Goal: Answer question/provide support: Share knowledge or assist other users

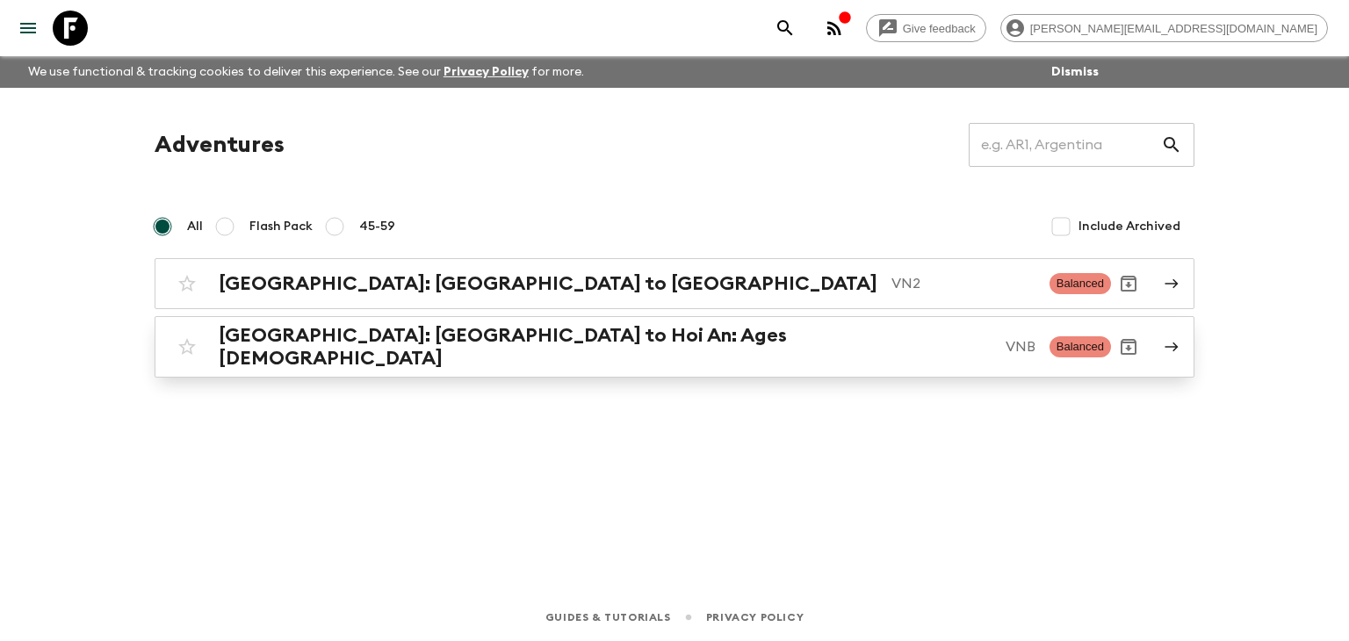
click at [390, 349] on h2 "[GEOGRAPHIC_DATA]: [GEOGRAPHIC_DATA] to Hoi An: Ages [DEMOGRAPHIC_DATA]" at bounding box center [605, 347] width 773 height 46
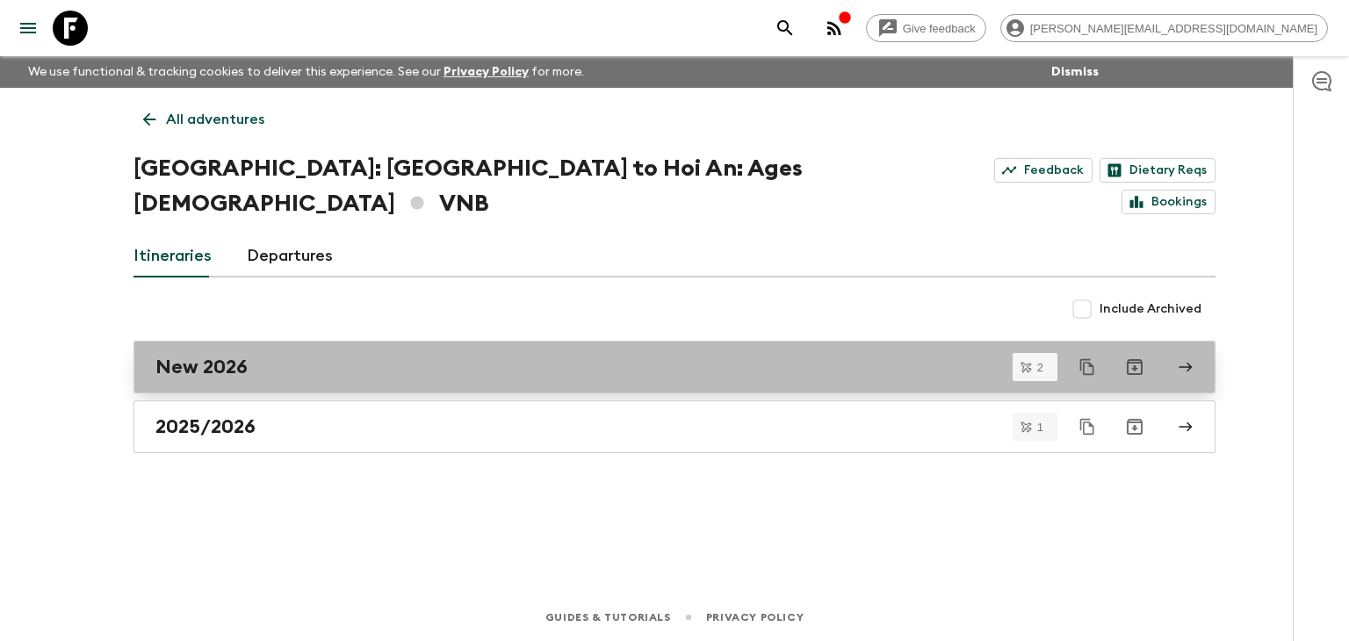
click at [286, 356] on div "New 2026" at bounding box center [658, 367] width 1005 height 23
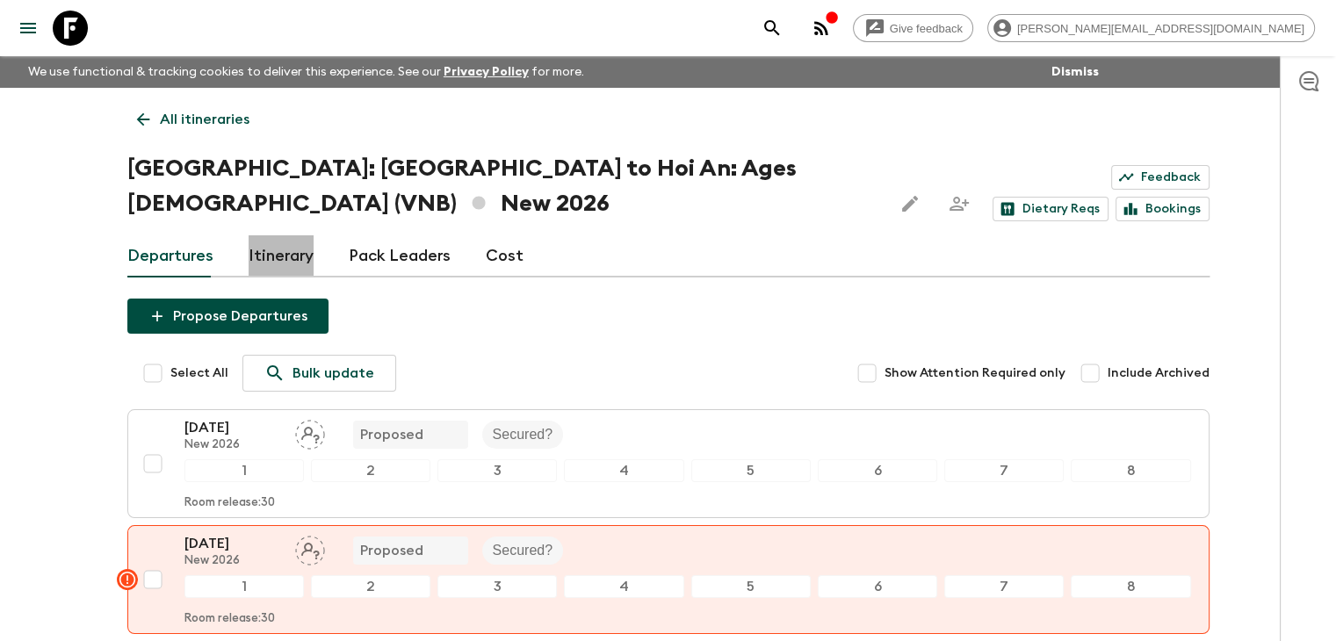
click at [287, 235] on link "Itinerary" at bounding box center [281, 256] width 65 height 42
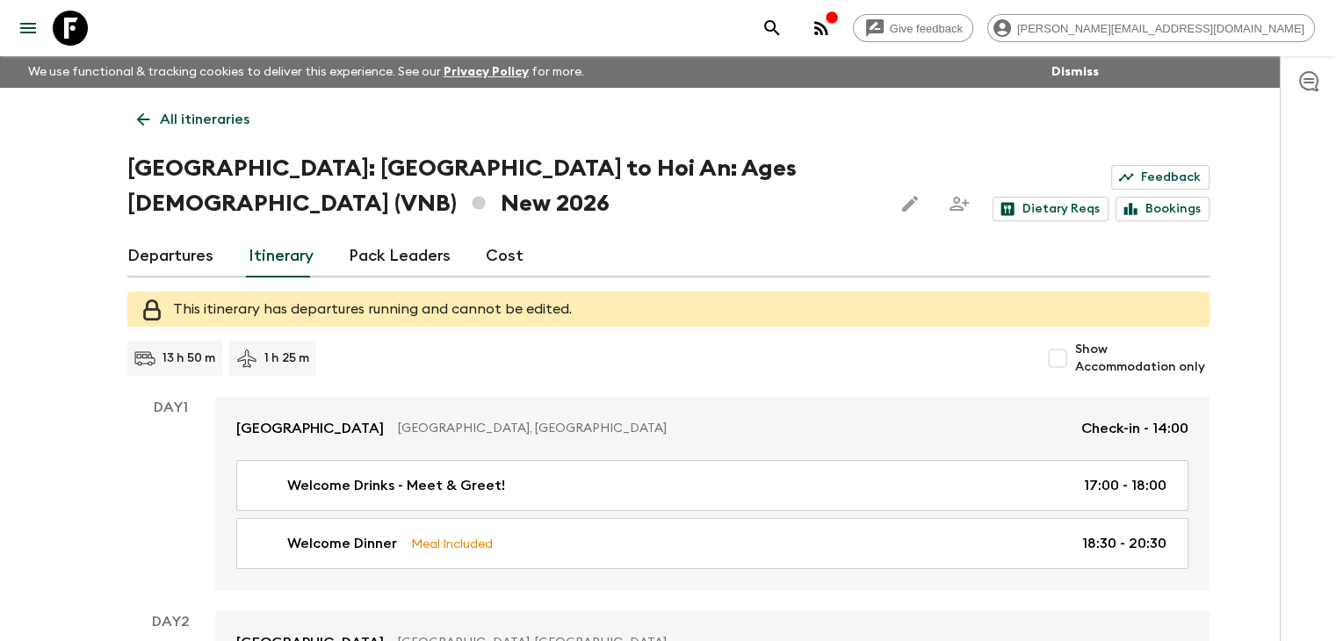
scroll to position [35, 0]
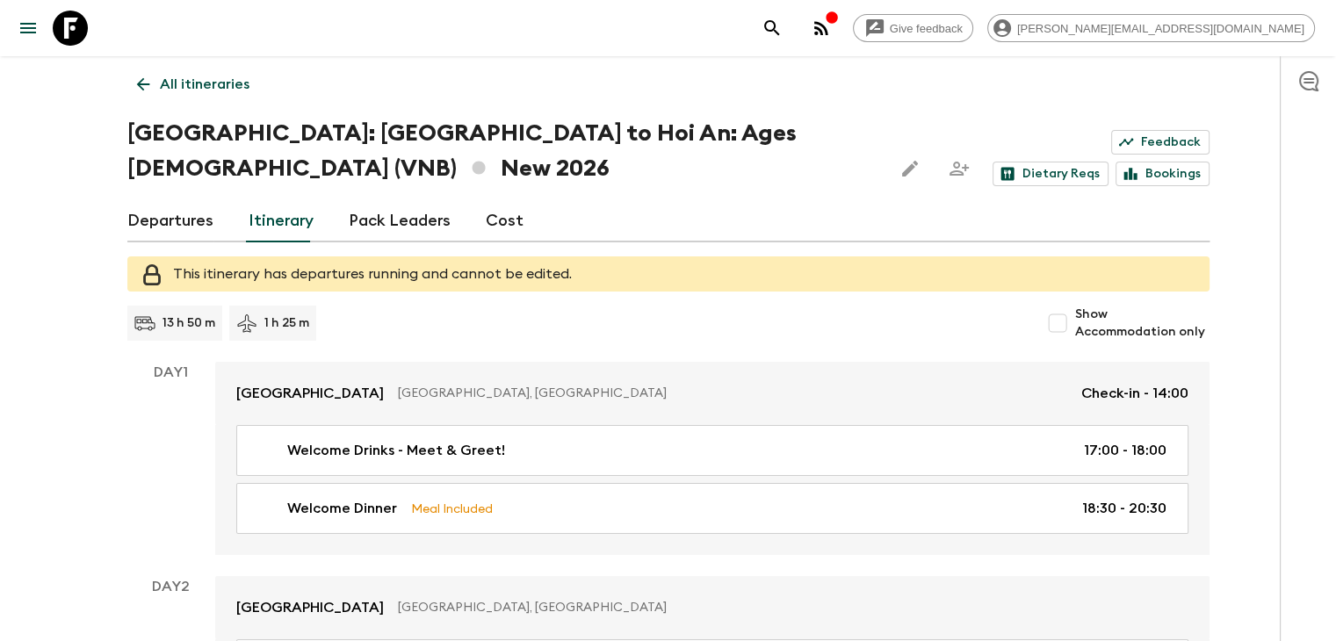
click at [363, 258] on div "This itinerary has departures running and cannot be edited." at bounding box center [372, 274] width 399 height 32
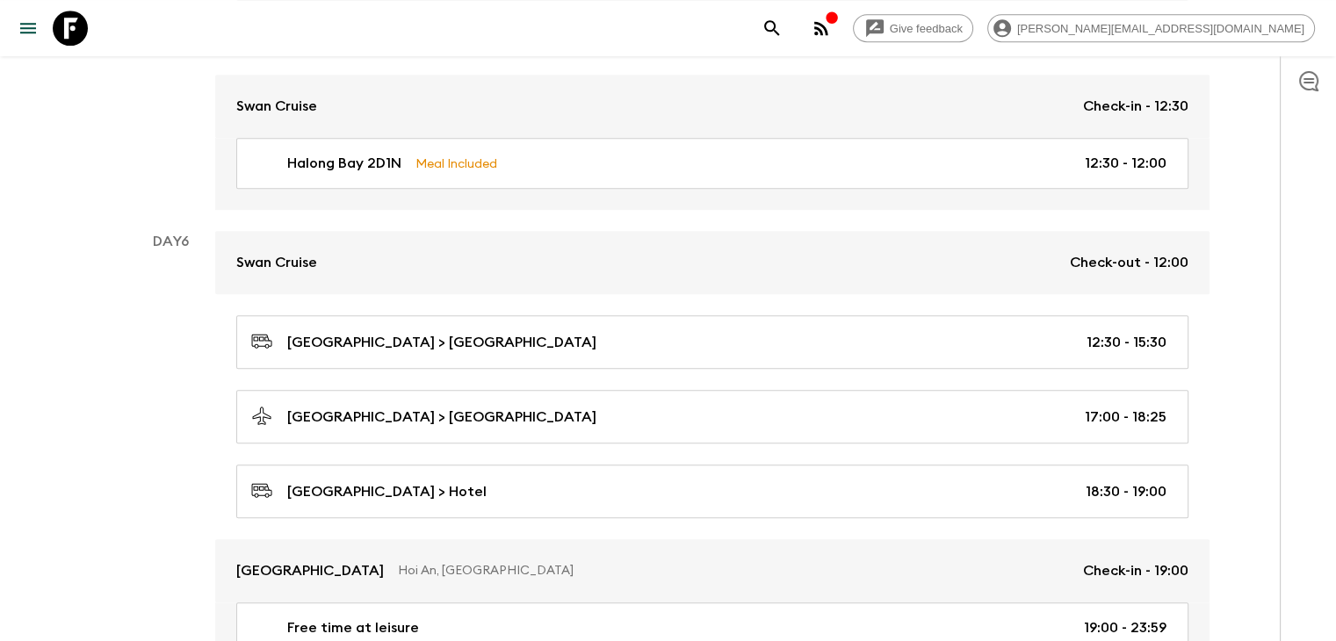
scroll to position [1669, 0]
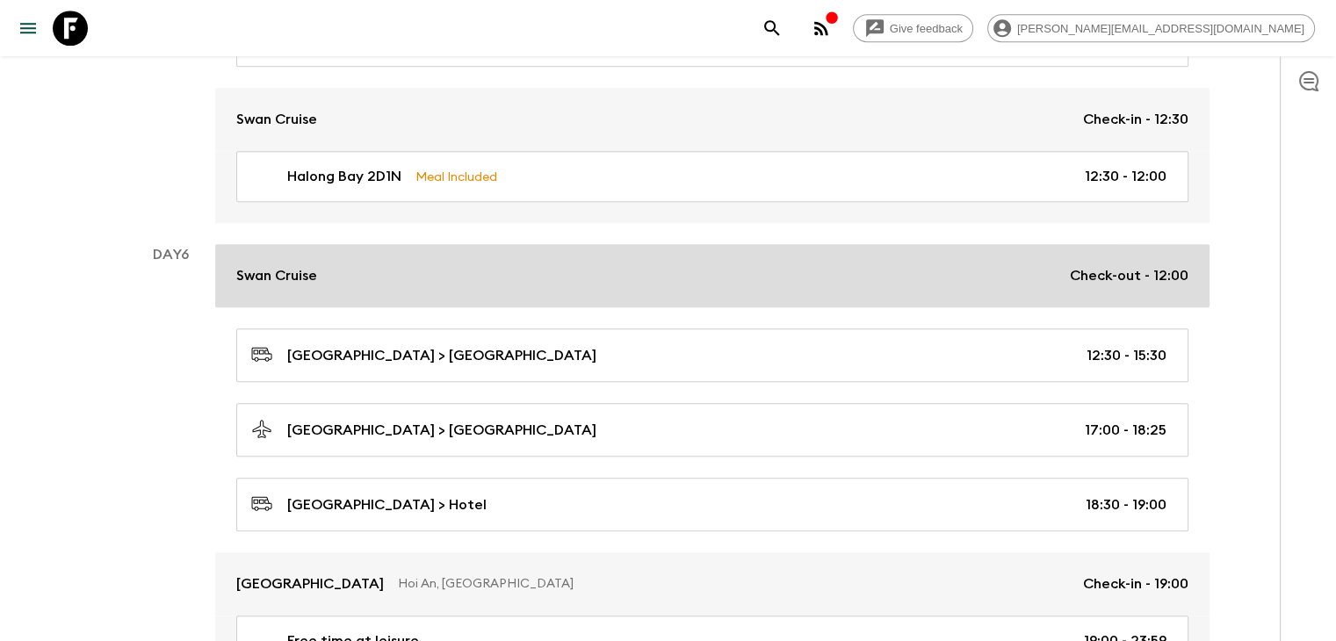
click at [374, 265] on div "Swan Cruise Check-out - 12:00" at bounding box center [712, 275] width 952 height 21
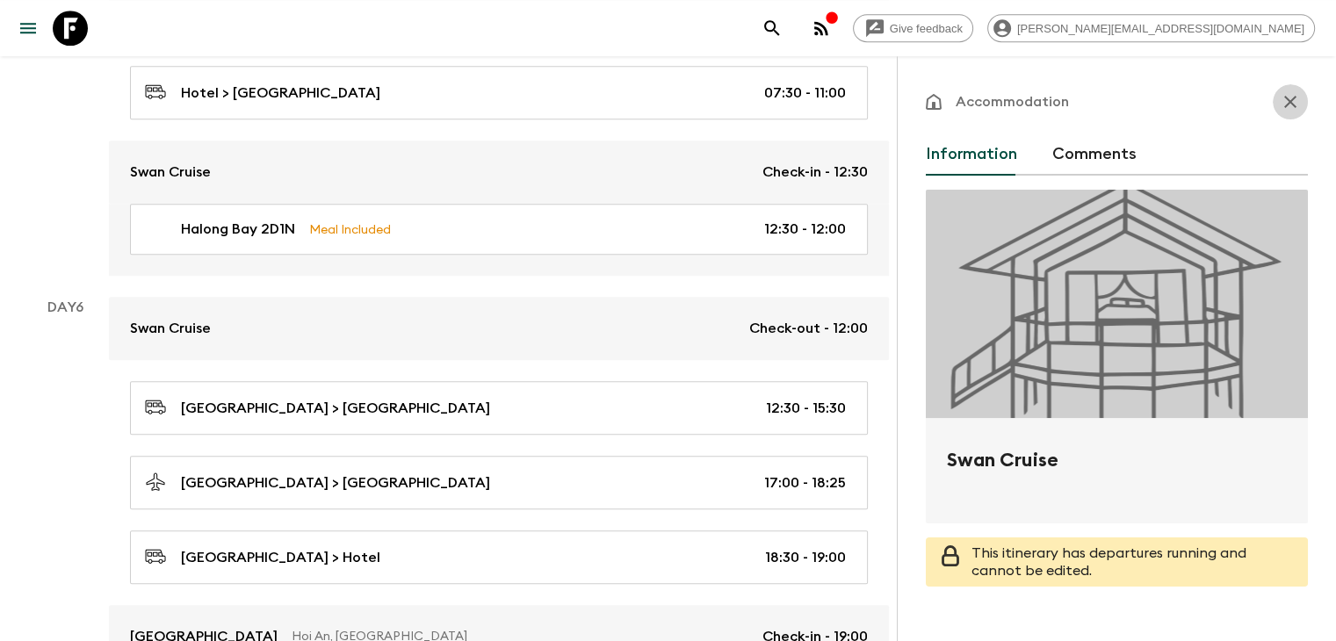
click at [1280, 100] on icon "button" at bounding box center [1290, 101] width 21 height 21
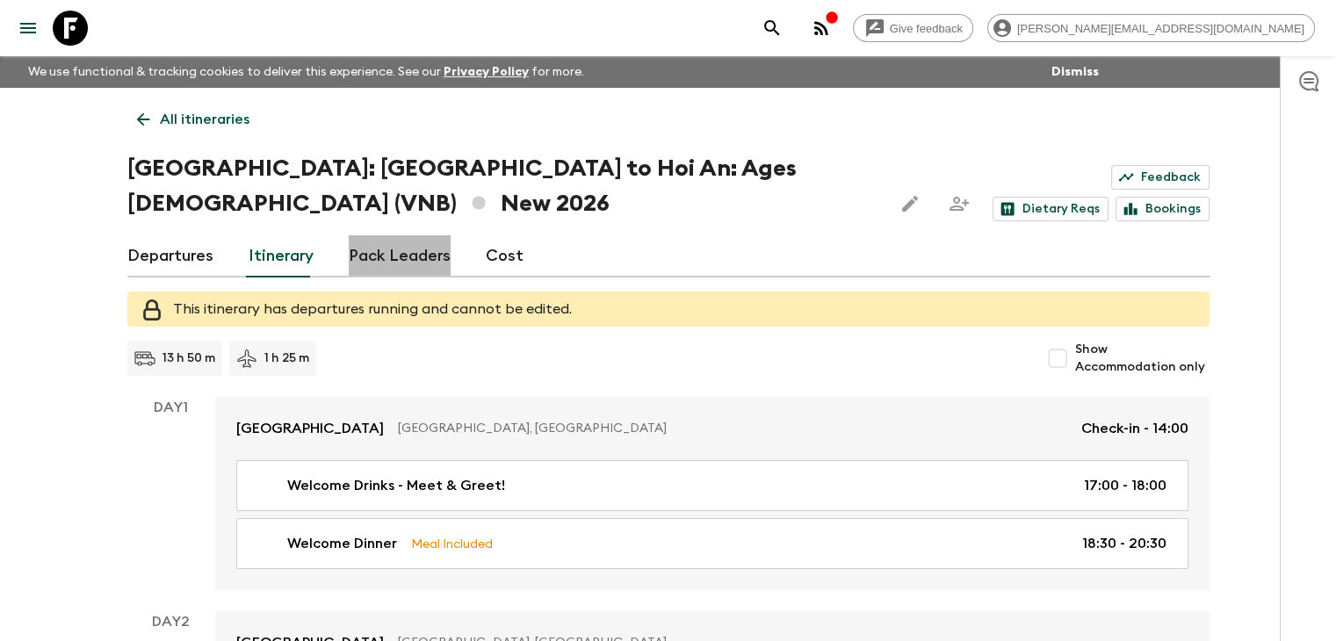
click at [398, 235] on link "Pack Leaders" at bounding box center [400, 256] width 102 height 42
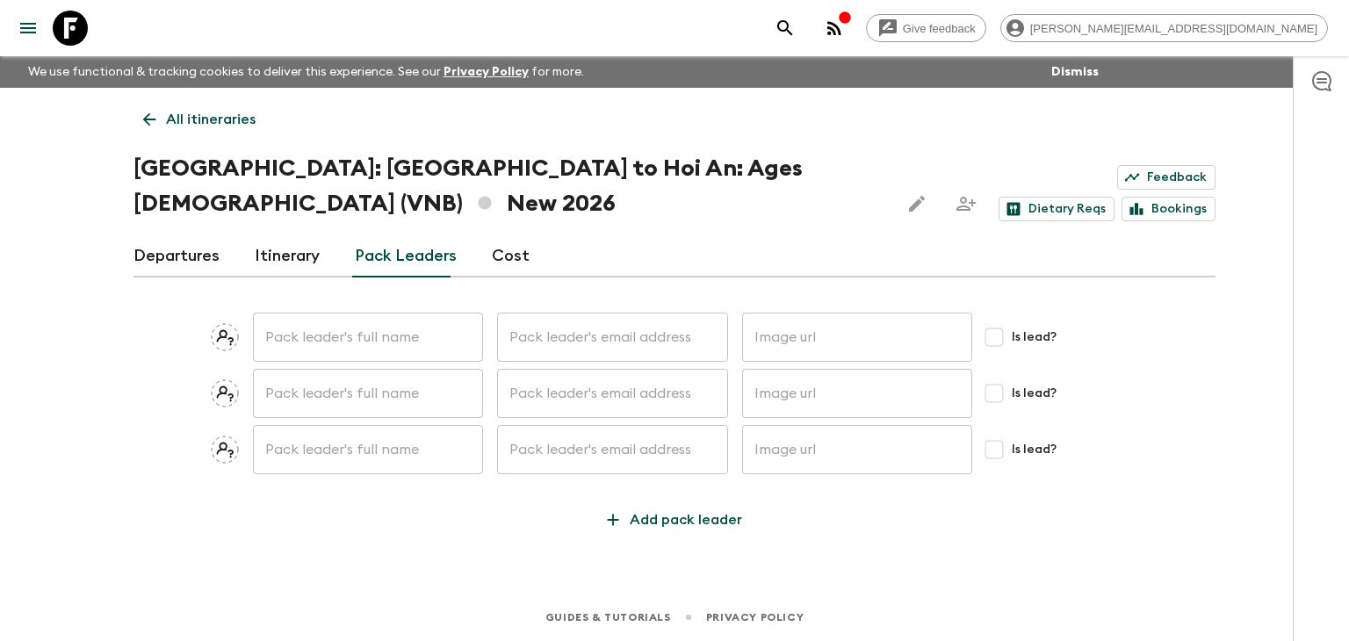
click at [279, 235] on link "Itinerary" at bounding box center [287, 256] width 65 height 42
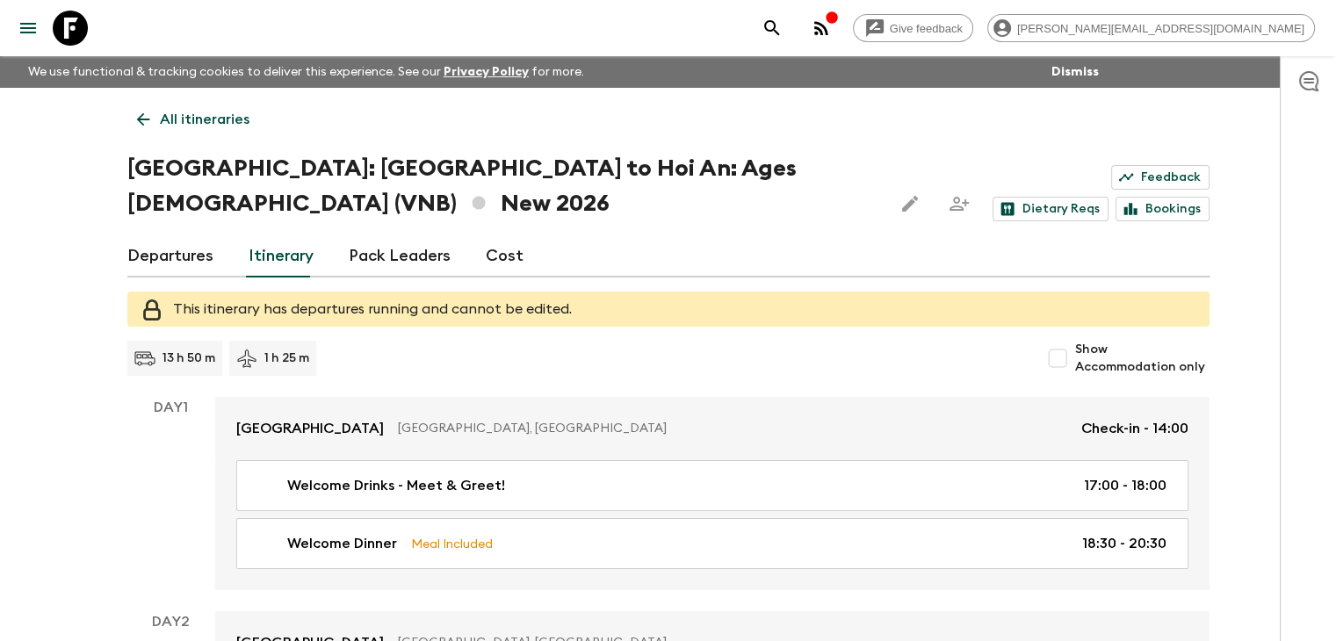
click at [137, 235] on link "Departures" at bounding box center [170, 256] width 86 height 42
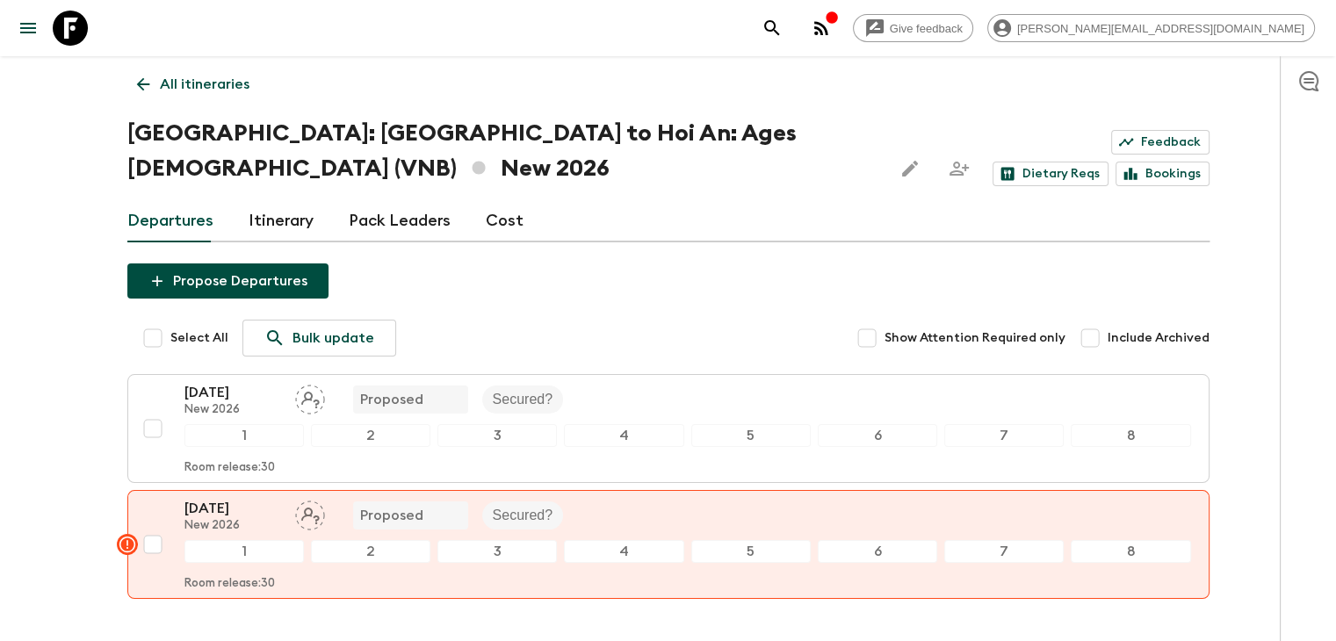
scroll to position [116, 0]
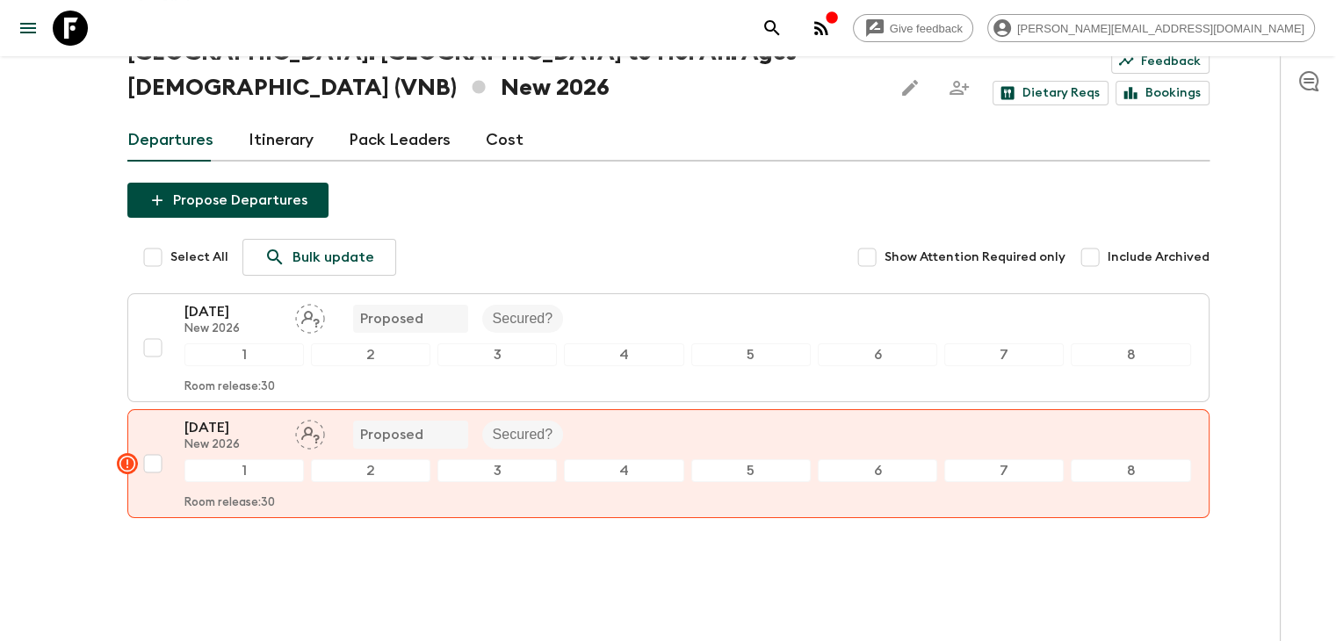
click at [27, 538] on div "Give feedback [PERSON_NAME][EMAIL_ADDRESS][DOMAIN_NAME] We use functional & tra…" at bounding box center [668, 281] width 1336 height 794
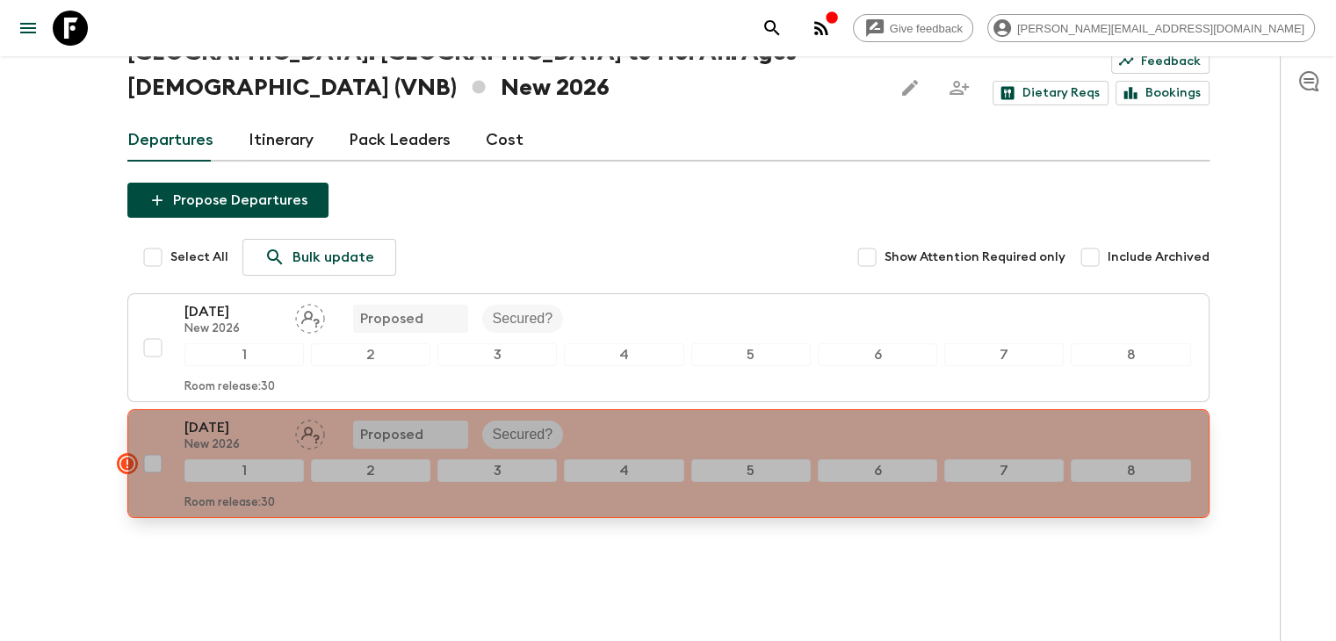
click at [118, 453] on icon "button" at bounding box center [127, 463] width 21 height 21
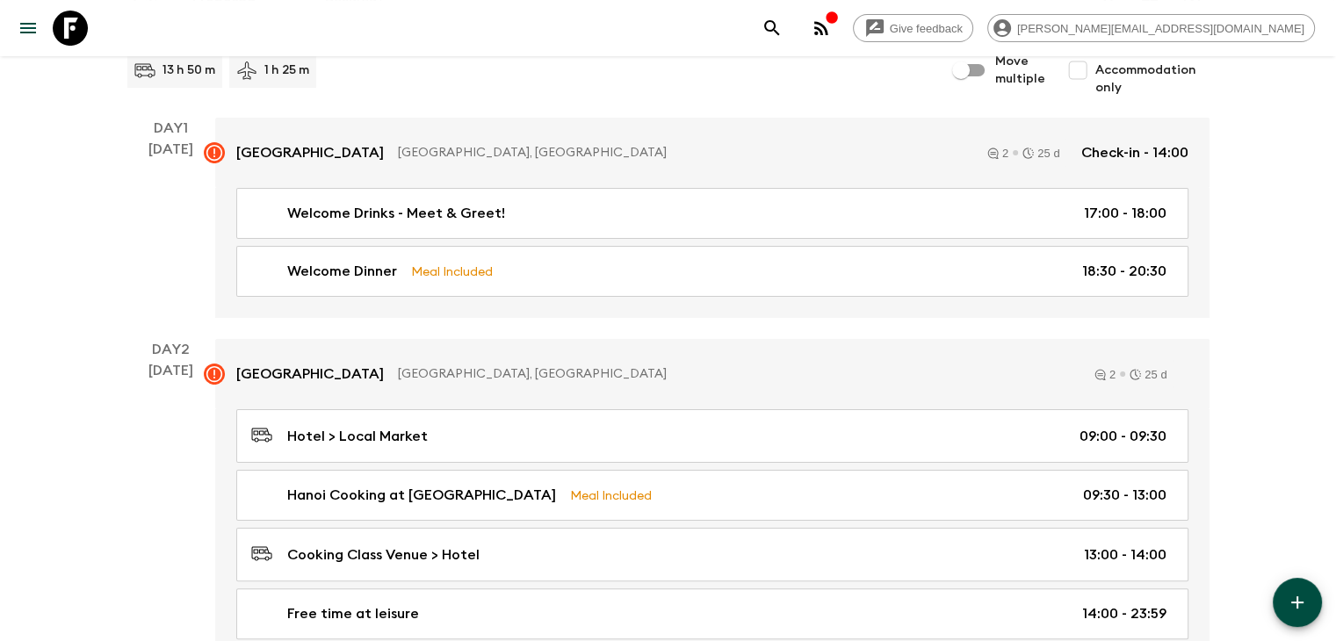
scroll to position [252, 0]
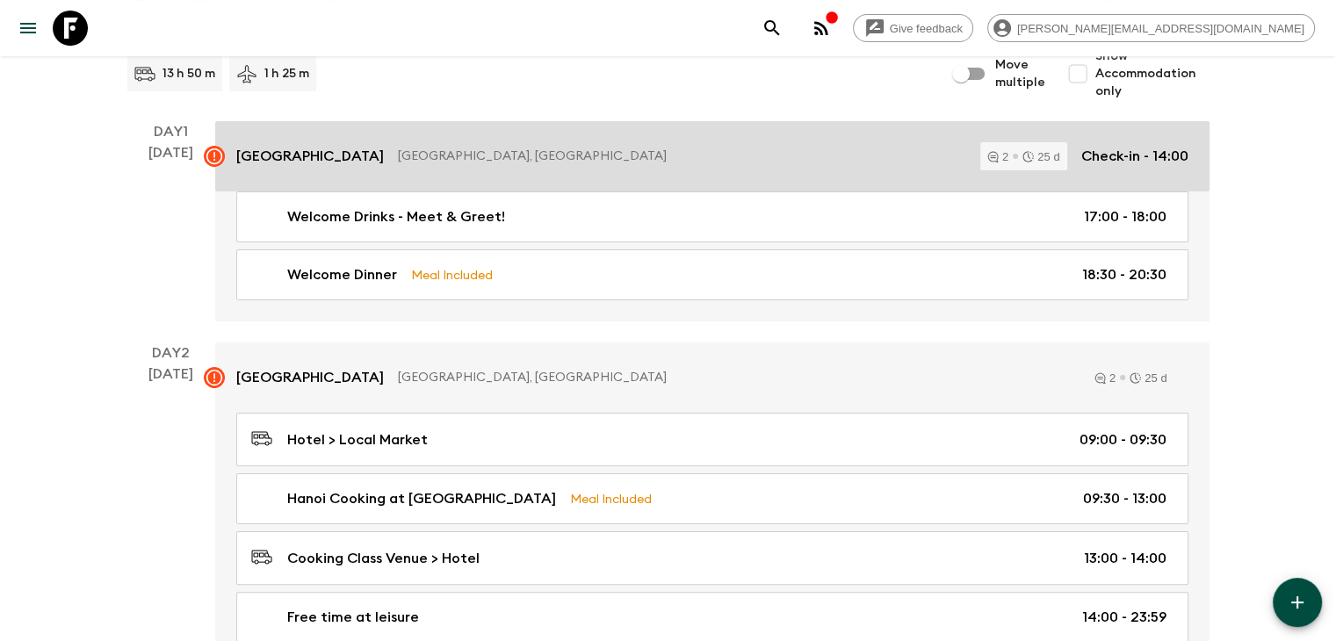
click at [207, 151] on icon at bounding box center [214, 156] width 16 height 16
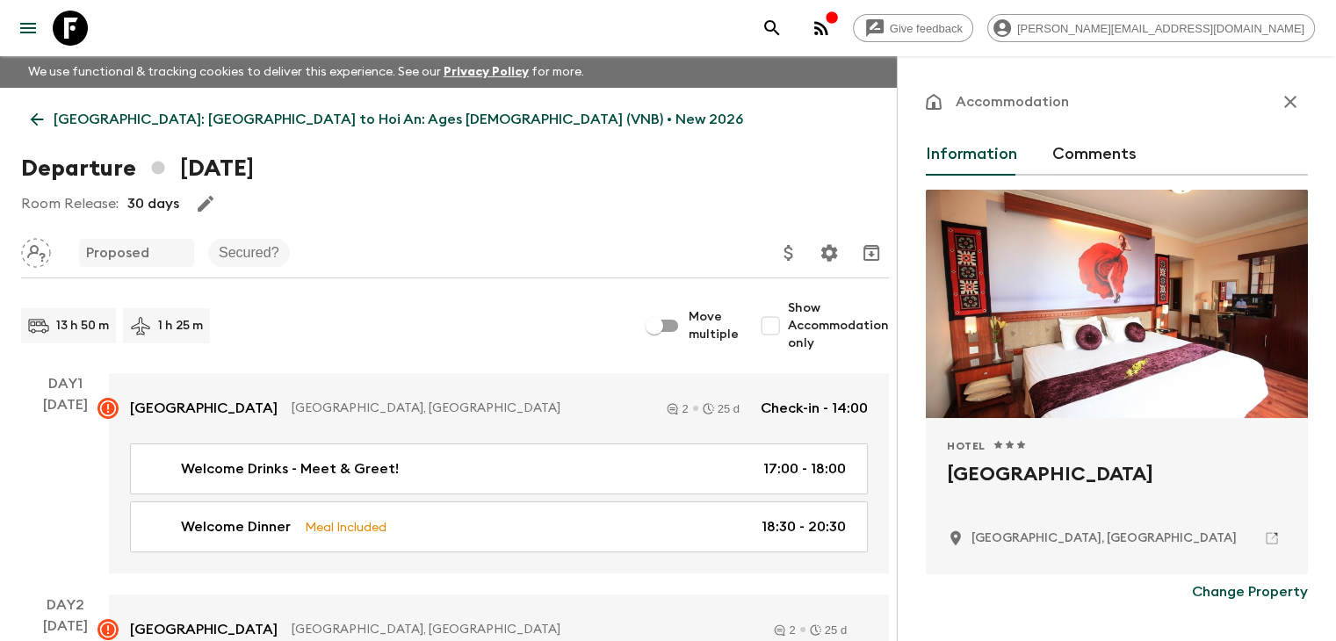
click at [1053, 146] on button "Comments" at bounding box center [1095, 155] width 84 height 42
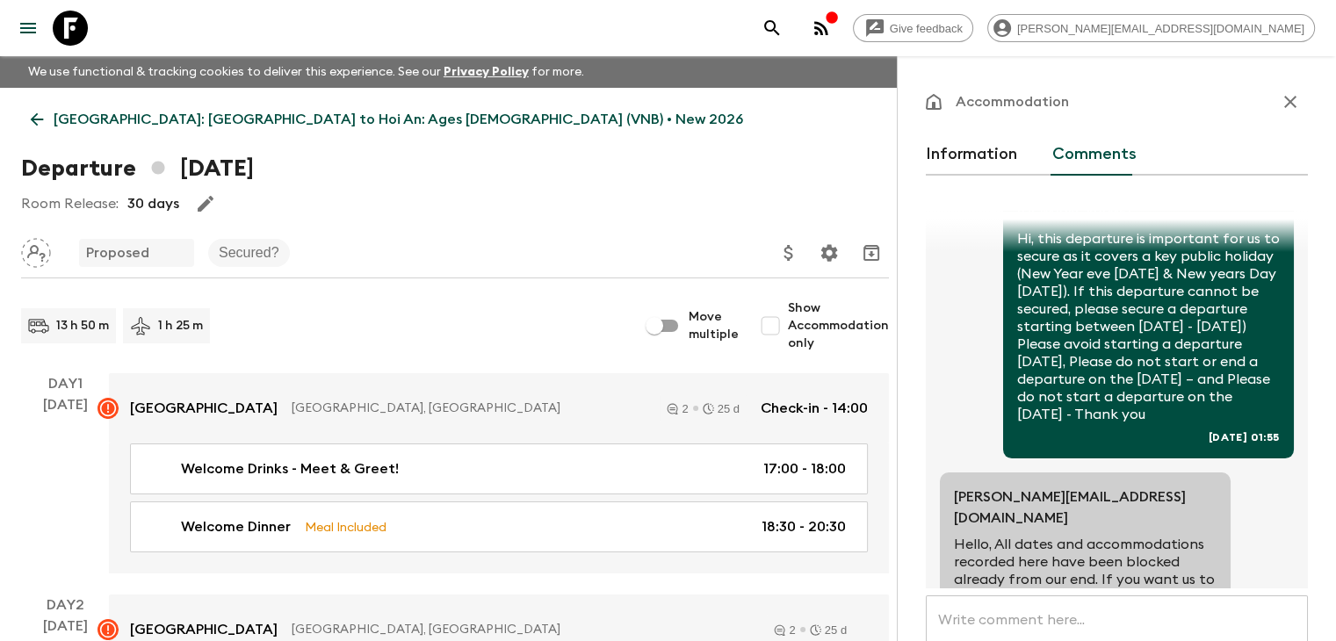
scroll to position [78, 0]
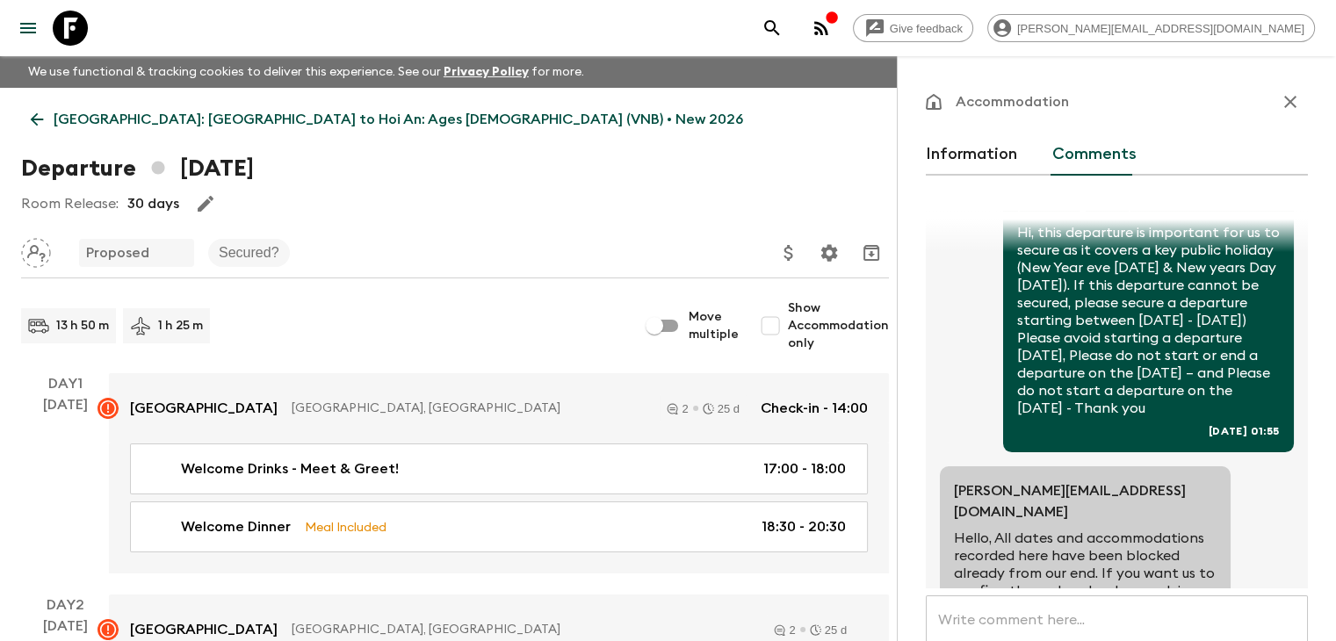
click at [1034, 530] on p "Hello, All dates and accommodations recorded here have been blocked already fro…" at bounding box center [1085, 574] width 263 height 88
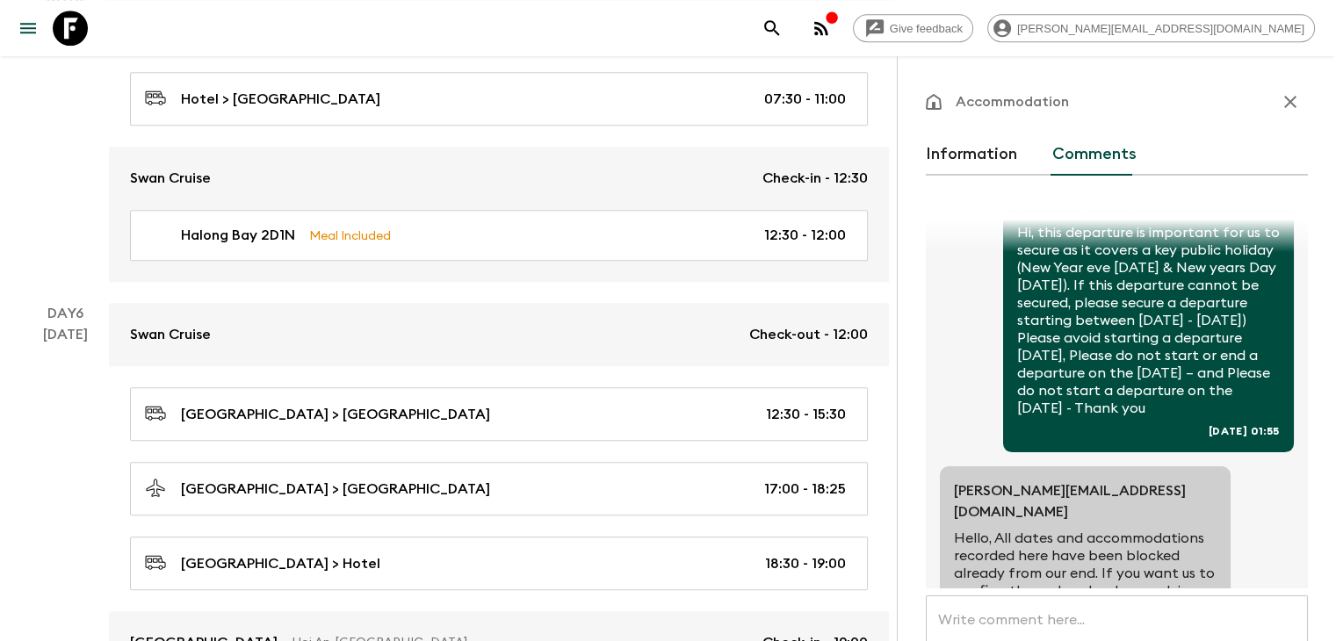
scroll to position [1717, 0]
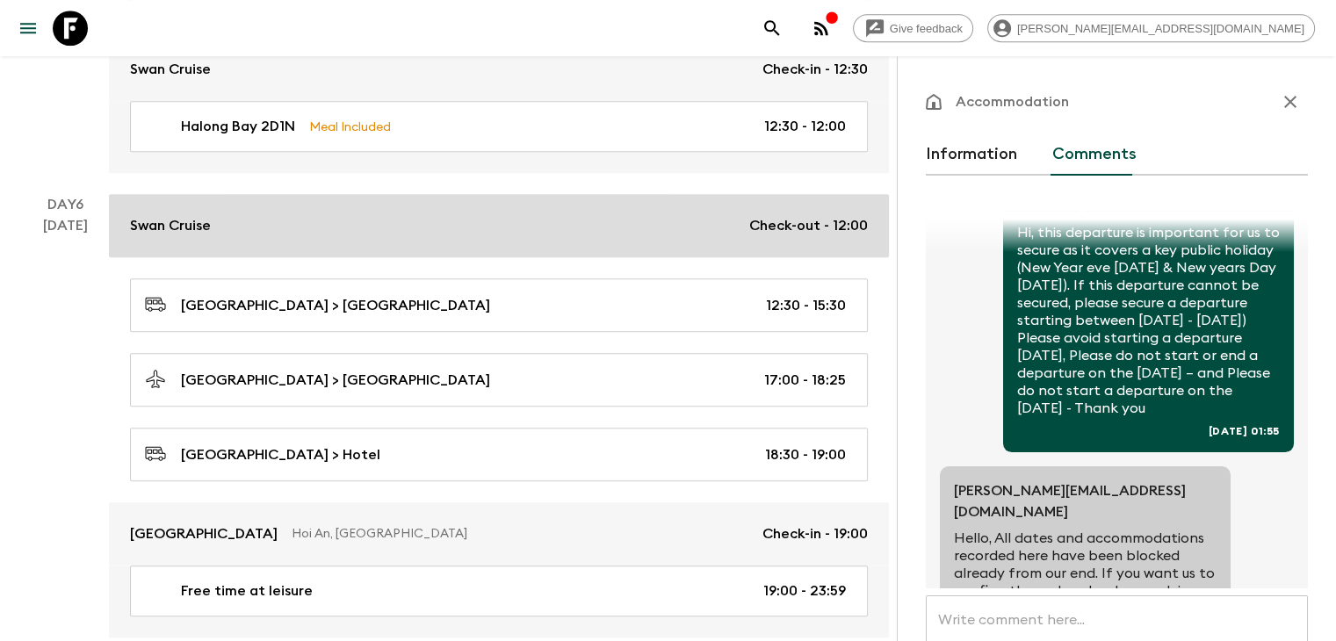
click at [394, 222] on div "Swan Cruise Check-out - 12:00" at bounding box center [499, 225] width 738 height 21
checkbox input "false"
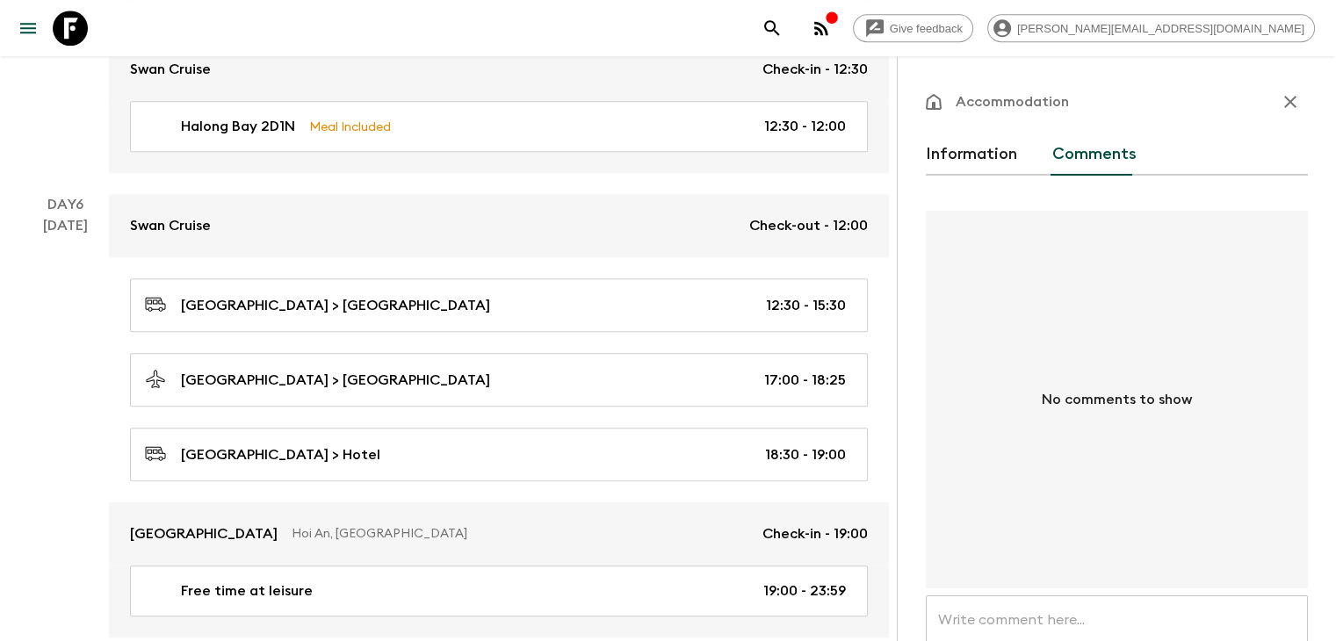
click at [988, 614] on textarea at bounding box center [1117, 641] width 358 height 61
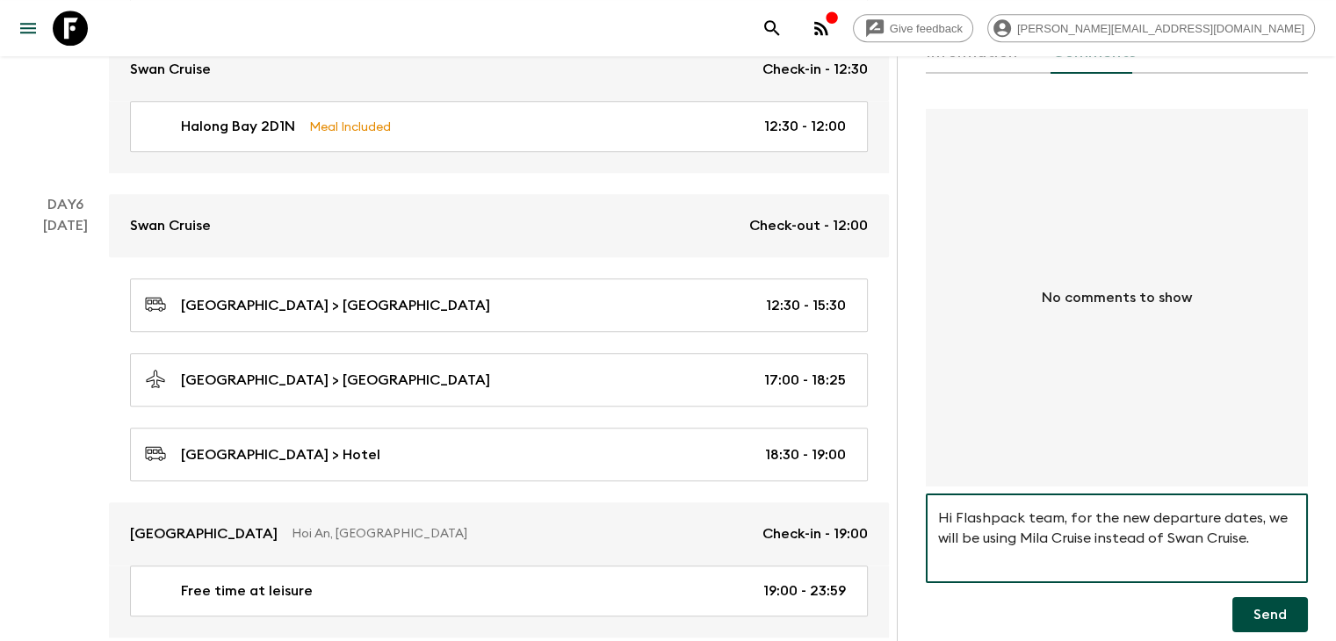
scroll to position [103, 0]
type textarea "Hi Flashpack team, for the new departure dates, we will be using Mila Cruise in…"
click at [1254, 619] on button "Send" at bounding box center [1271, 614] width 76 height 35
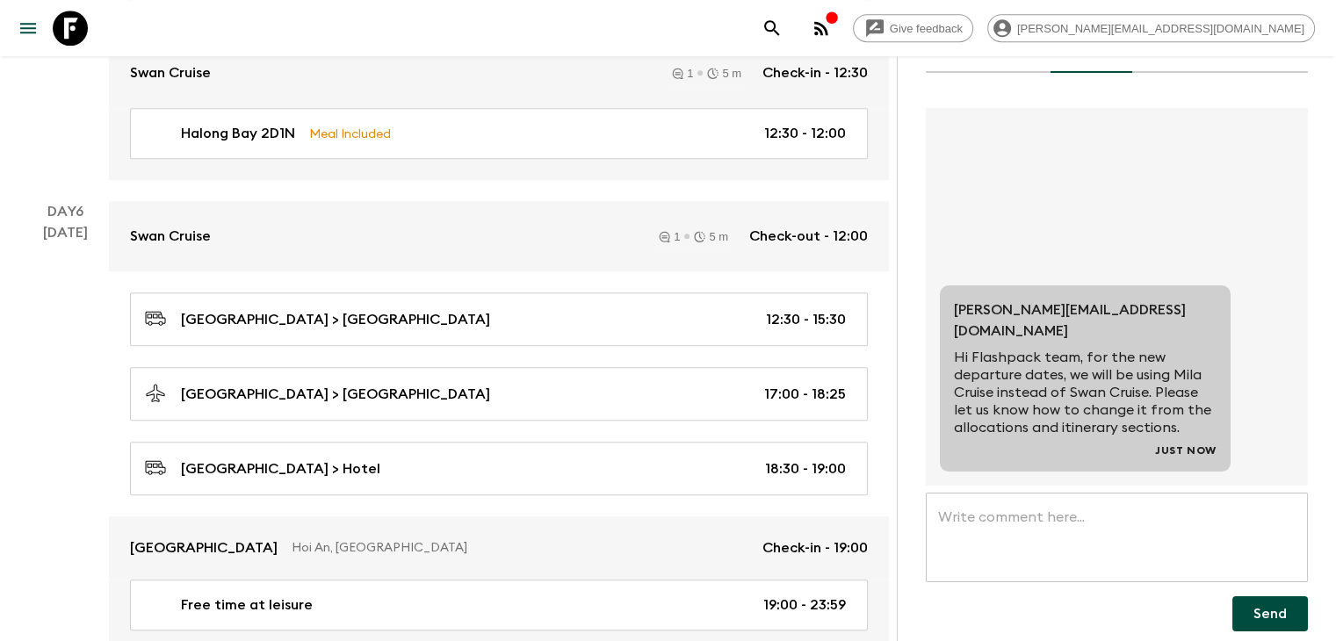
scroll to position [0, 0]
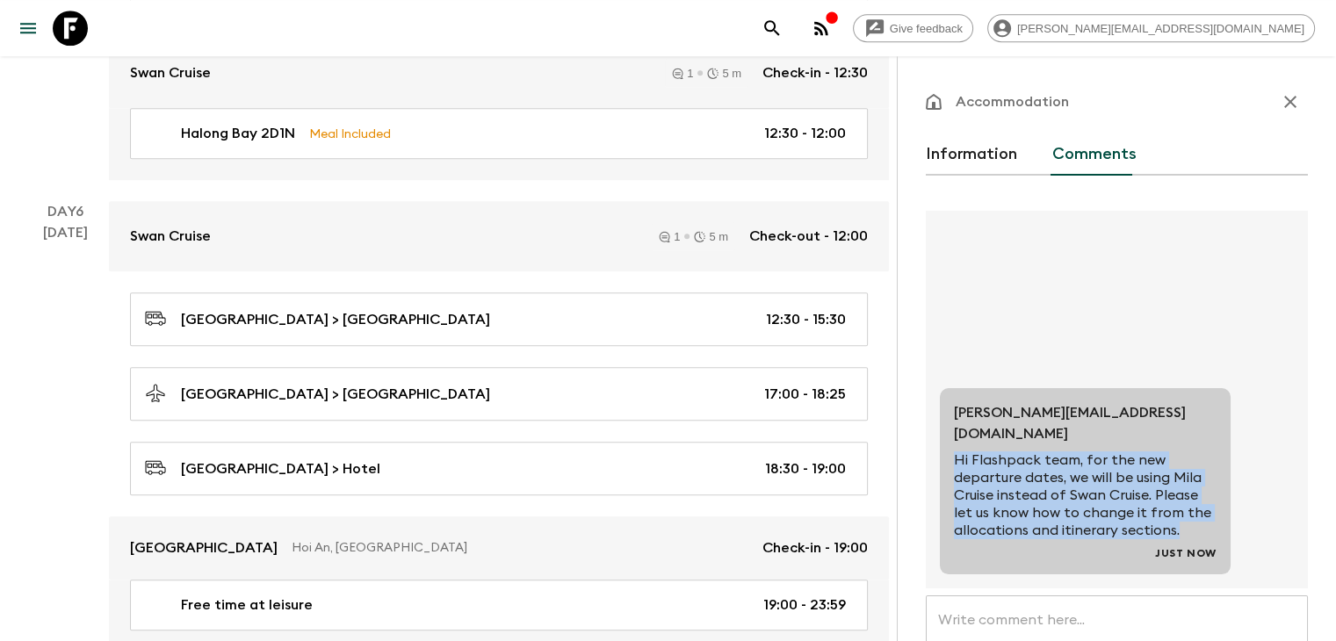
drag, startPoint x: 1114, startPoint y: 532, endPoint x: 865, endPoint y: 481, distance: 254.7
click at [940, 481] on div "[PERSON_NAME][EMAIL_ADDRESS][DOMAIN_NAME] Hi Flashpack team, for the new depart…" at bounding box center [1085, 481] width 291 height 186
copy p "Hi Flashpack team, for the new departure dates, we will be using Mila Cruise in…"
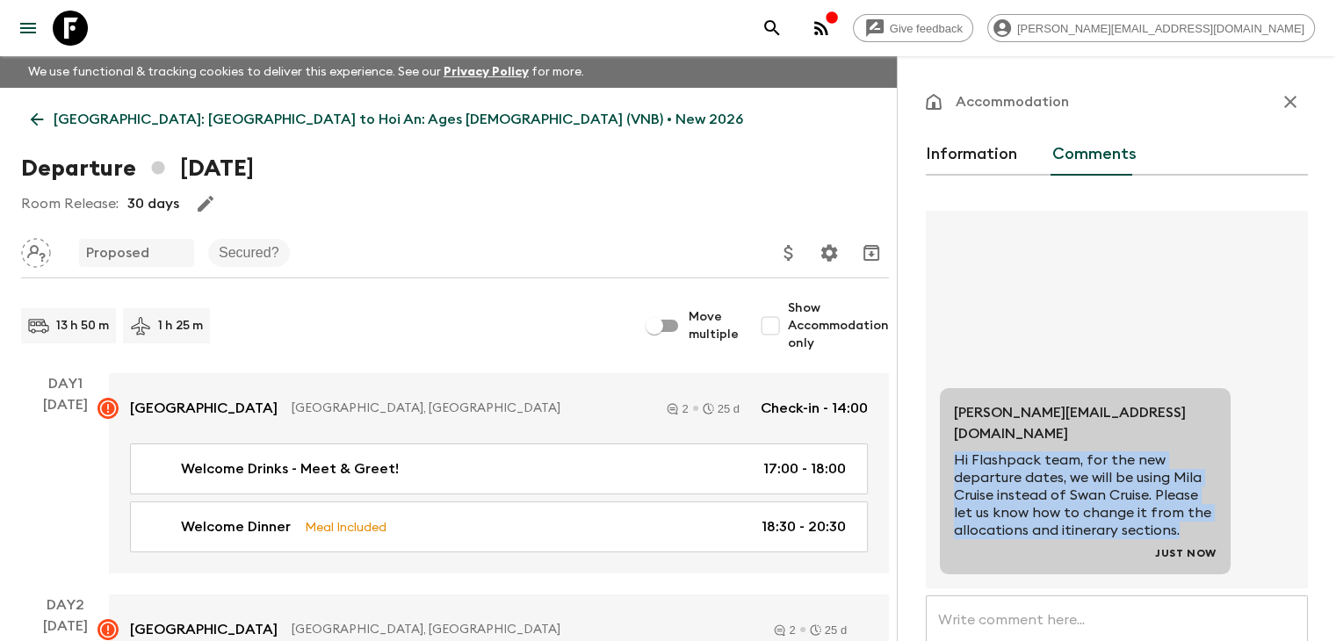
click at [50, 117] on link "[GEOGRAPHIC_DATA]: [GEOGRAPHIC_DATA] to Hoi An: Ages [DEMOGRAPHIC_DATA] (VNB) •…" at bounding box center [387, 119] width 732 height 35
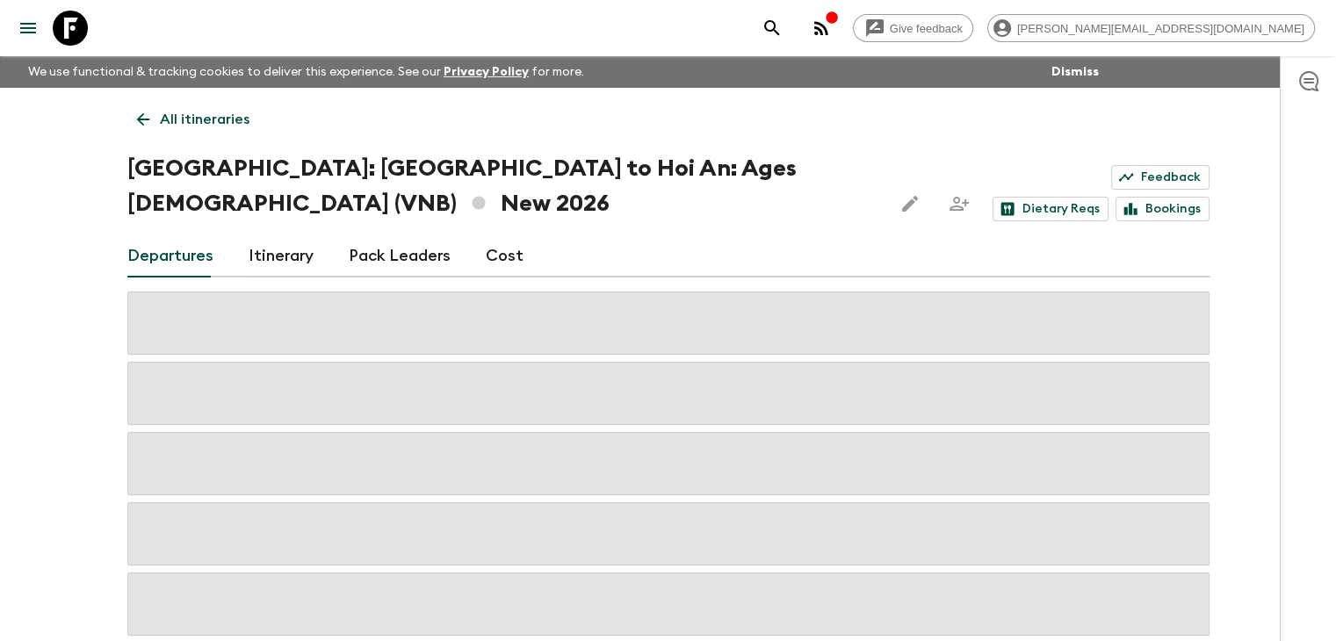
click at [150, 119] on icon at bounding box center [143, 119] width 19 height 19
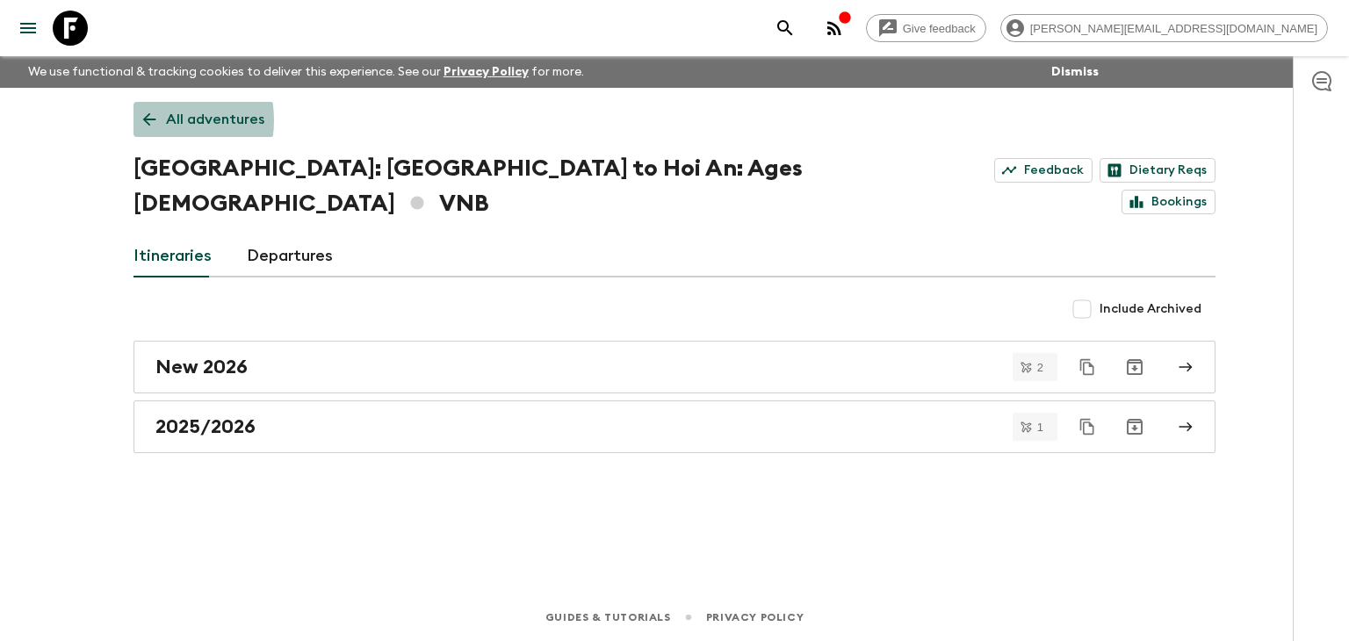
click at [151, 120] on icon at bounding box center [149, 119] width 19 height 19
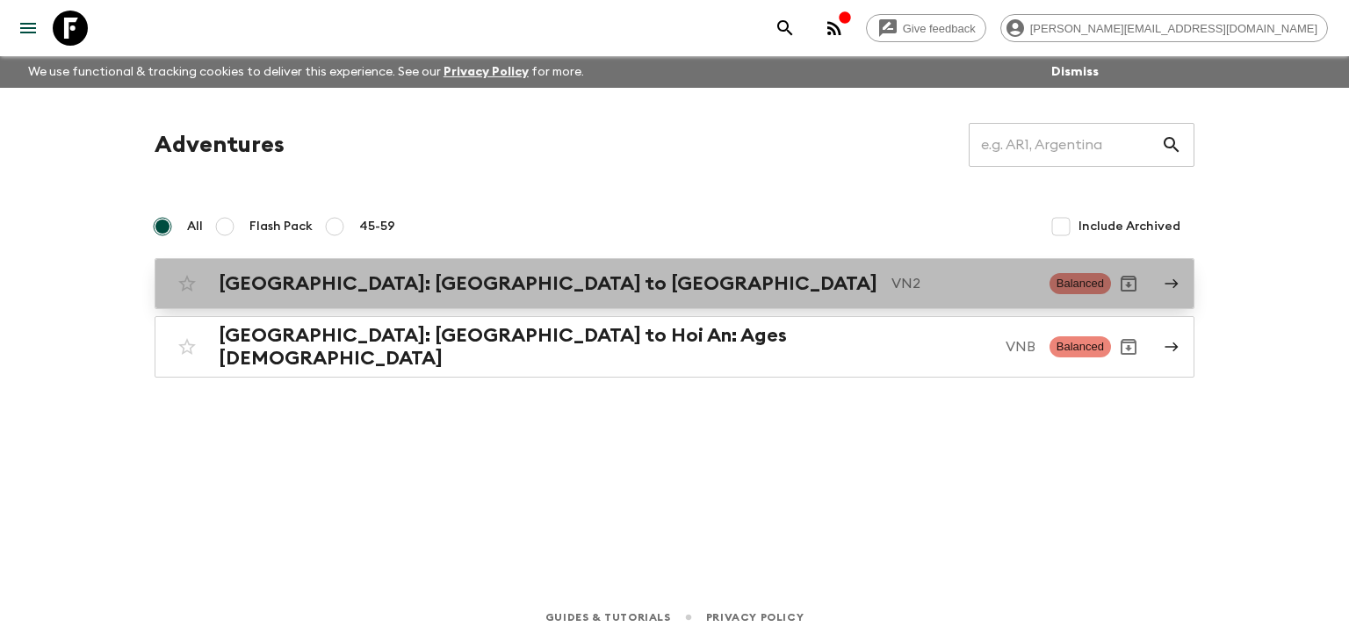
click at [405, 284] on h2 "[GEOGRAPHIC_DATA]: [GEOGRAPHIC_DATA] to [GEOGRAPHIC_DATA]" at bounding box center [548, 283] width 659 height 23
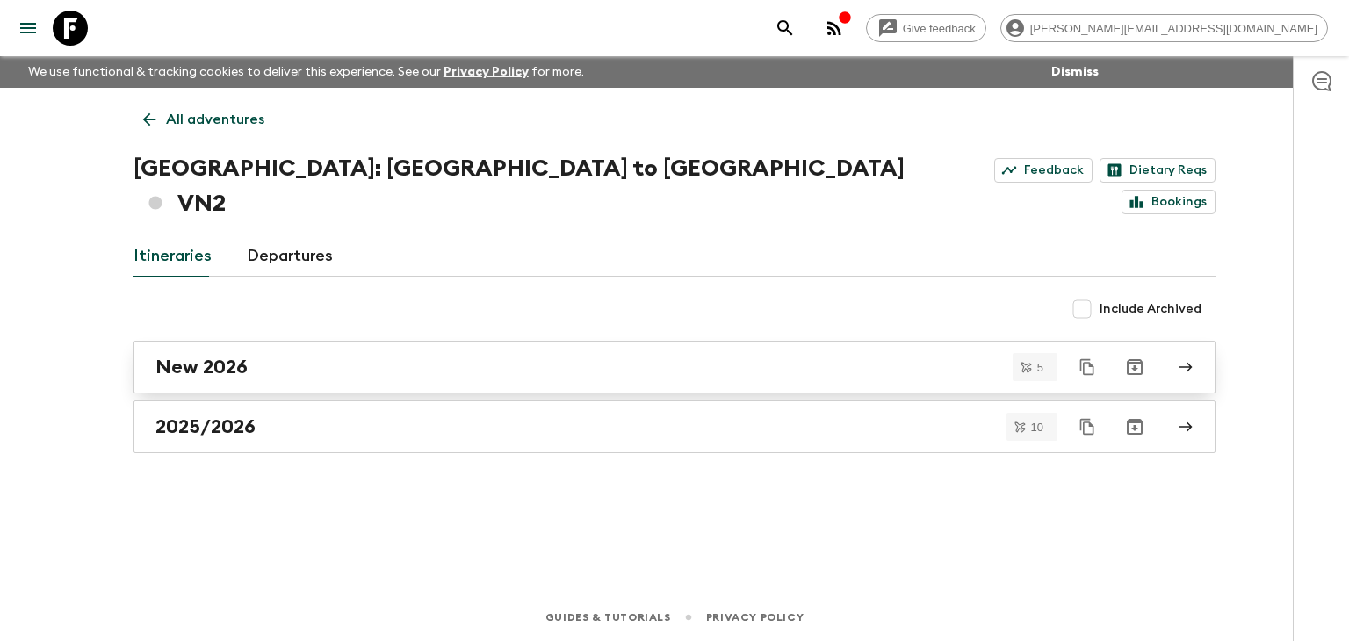
click at [347, 356] on div "New 2026" at bounding box center [658, 367] width 1005 height 23
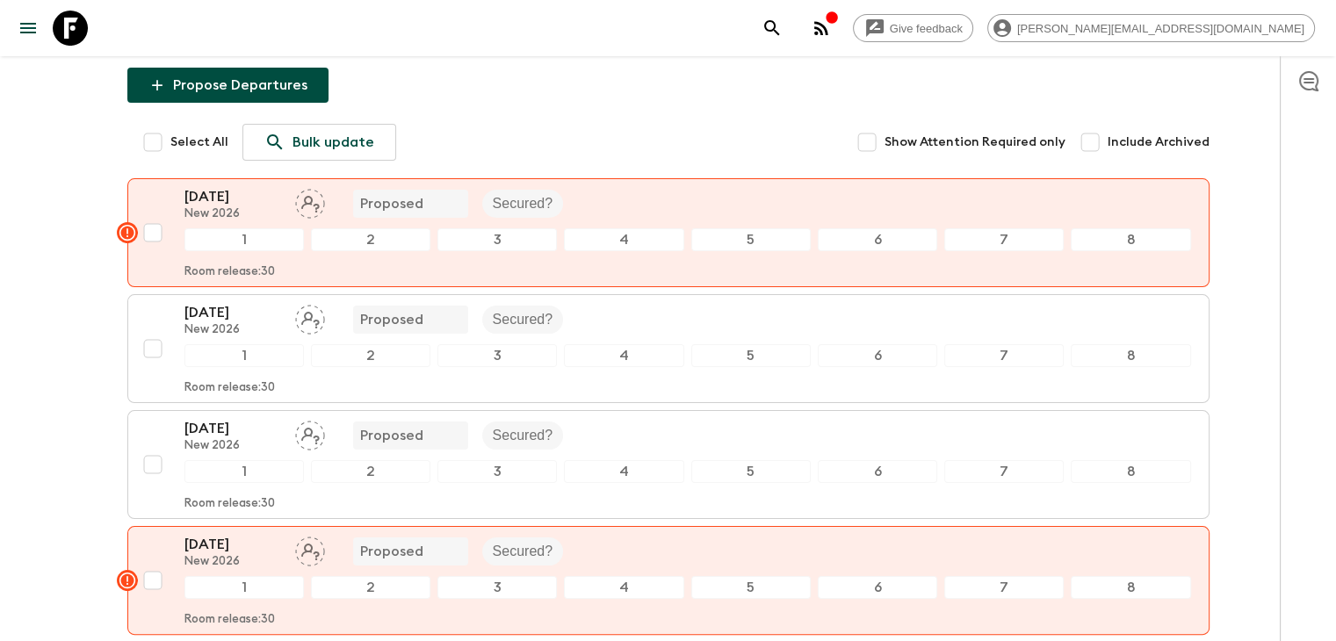
scroll to position [165, 0]
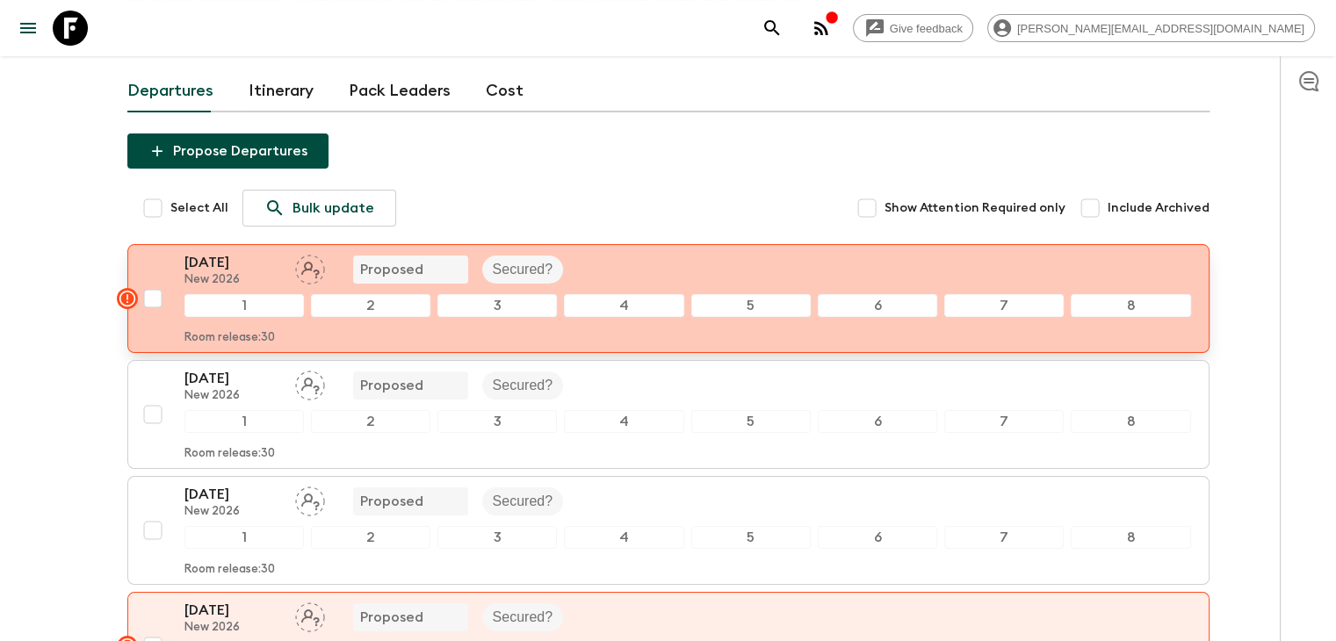
click at [604, 252] on div "[DATE] New 2026 Proposed Secured?" at bounding box center [687, 269] width 1007 height 35
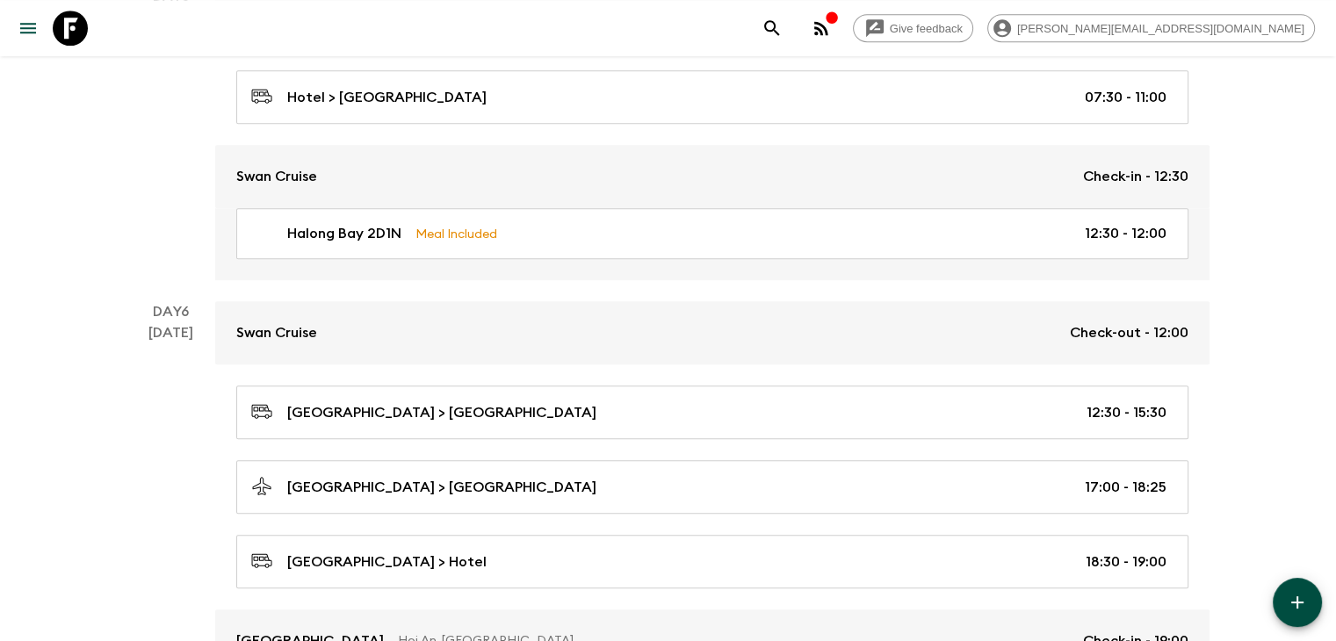
scroll to position [1682, 0]
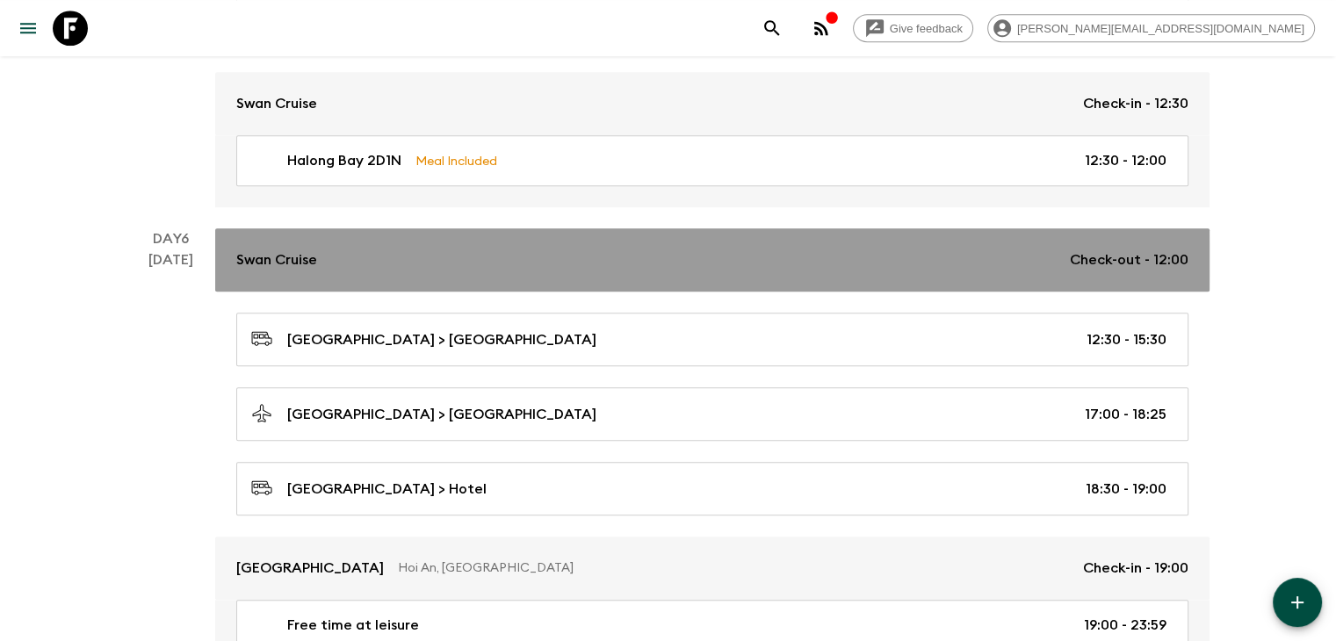
click at [369, 256] on div "Swan Cruise Check-out - 12:00" at bounding box center [712, 260] width 952 height 21
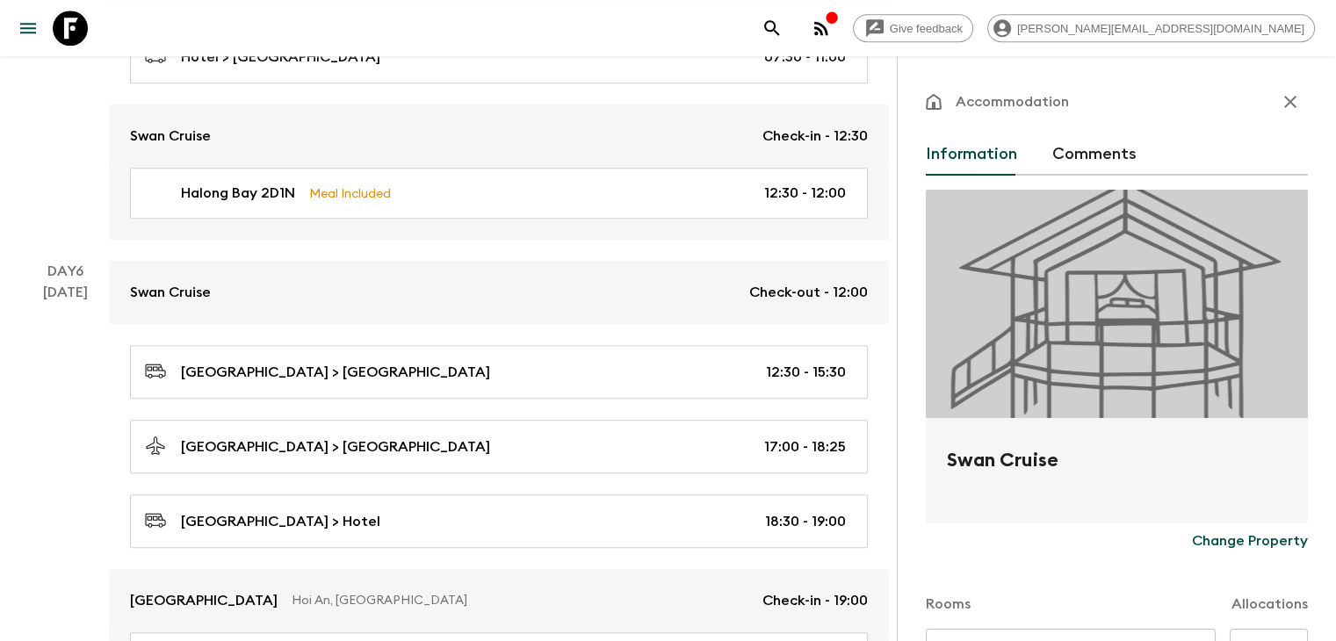
scroll to position [1653, 0]
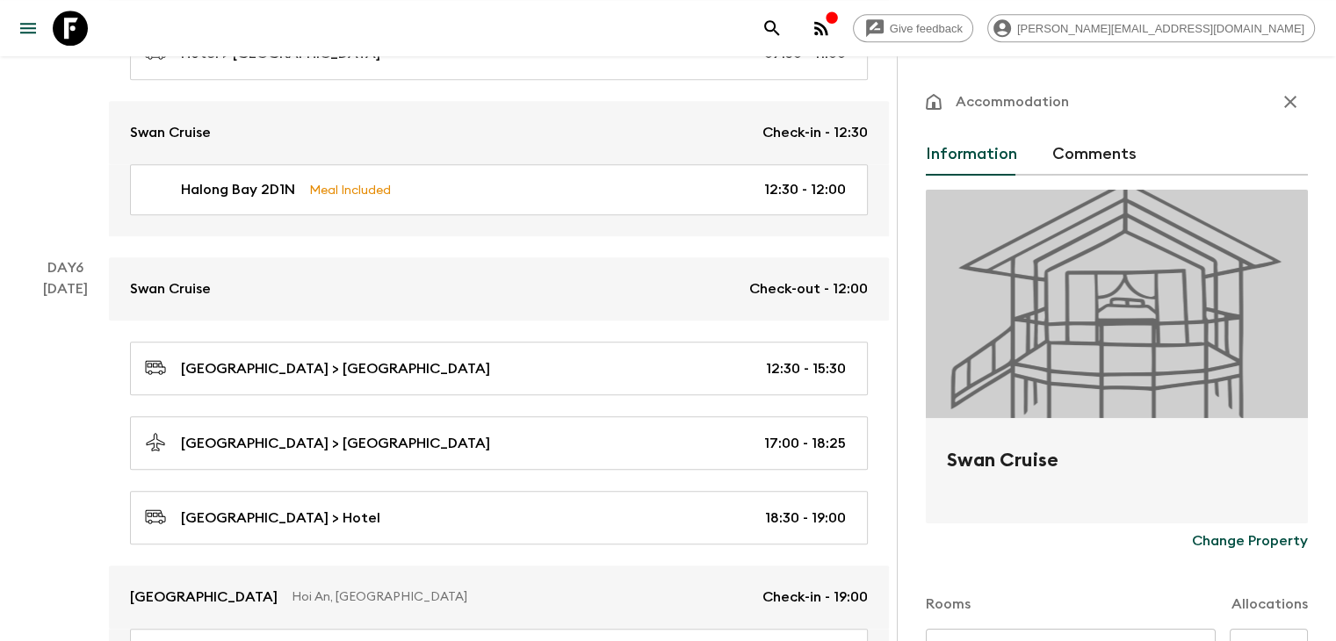
click at [1053, 162] on button "Comments" at bounding box center [1095, 155] width 84 height 42
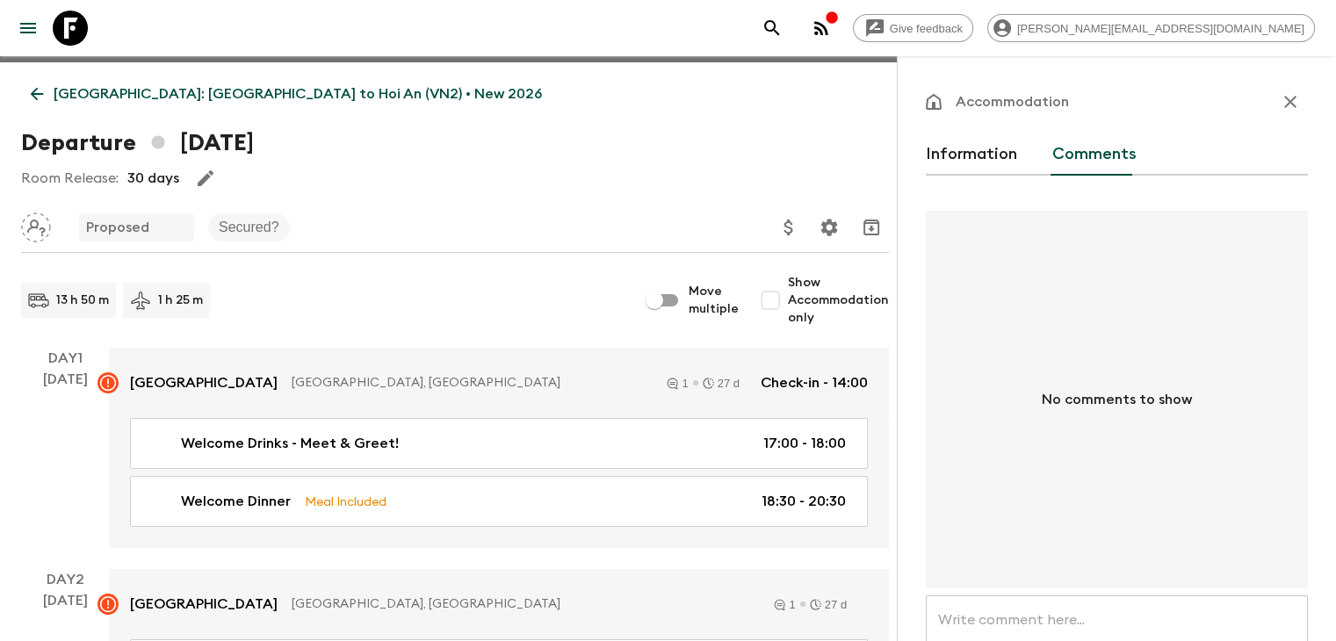
scroll to position [40, 0]
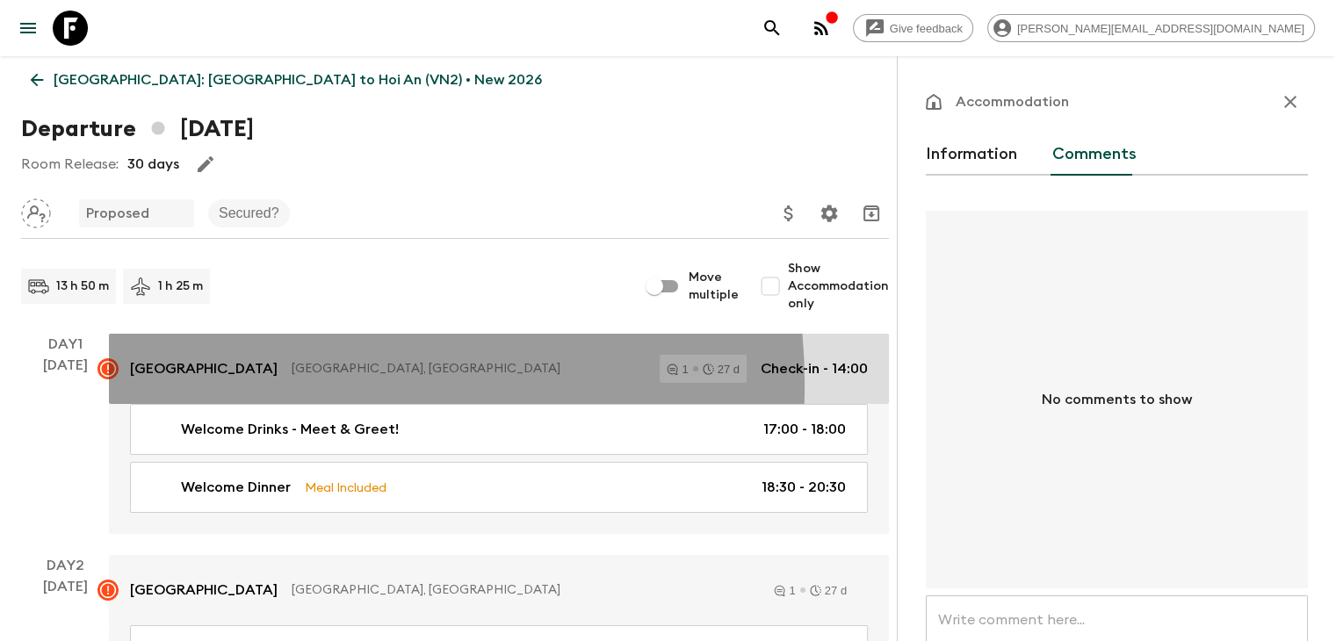
click at [248, 384] on link "[GEOGRAPHIC_DATA], [GEOGRAPHIC_DATA] 1 27 d Check-in - 14:00" at bounding box center [499, 369] width 780 height 70
checkbox input "true"
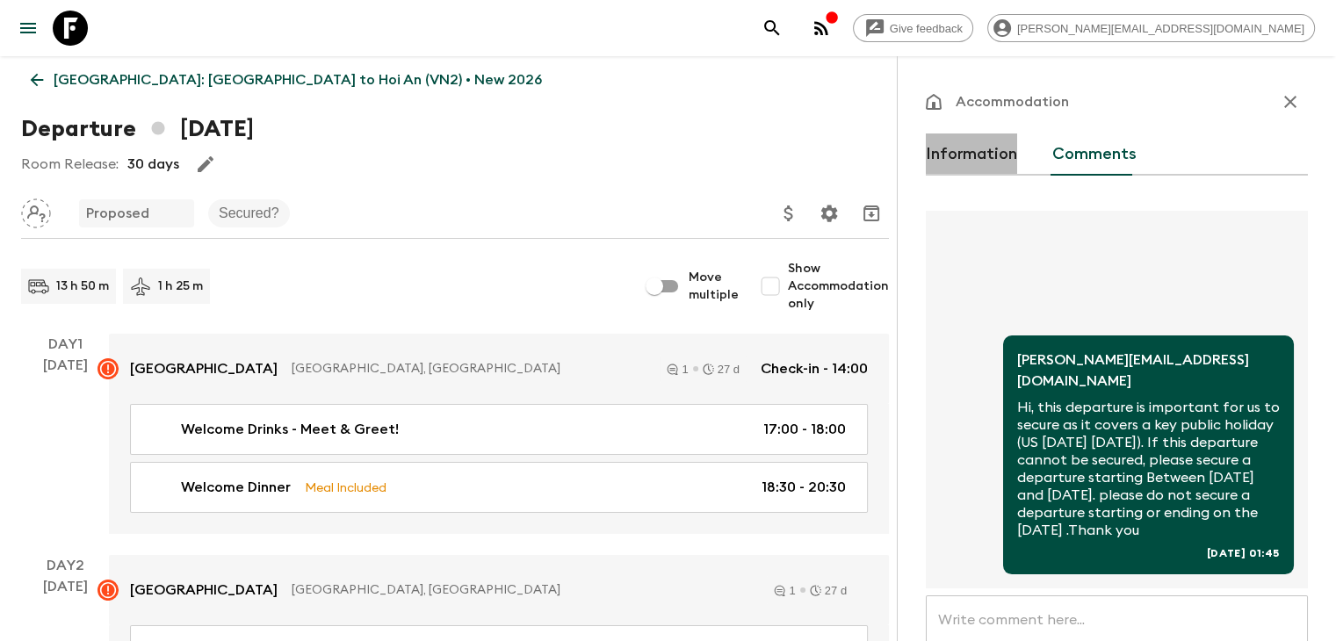
click at [926, 141] on button "Information" at bounding box center [971, 155] width 91 height 42
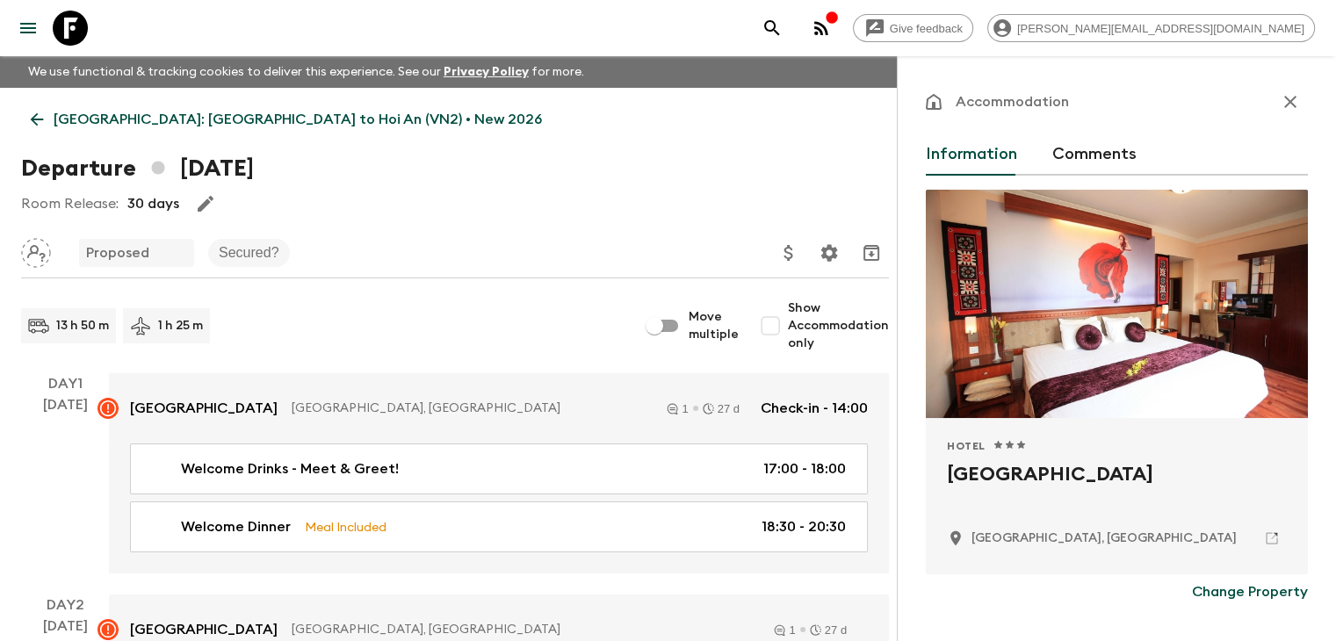
click at [37, 122] on icon at bounding box center [36, 119] width 19 height 19
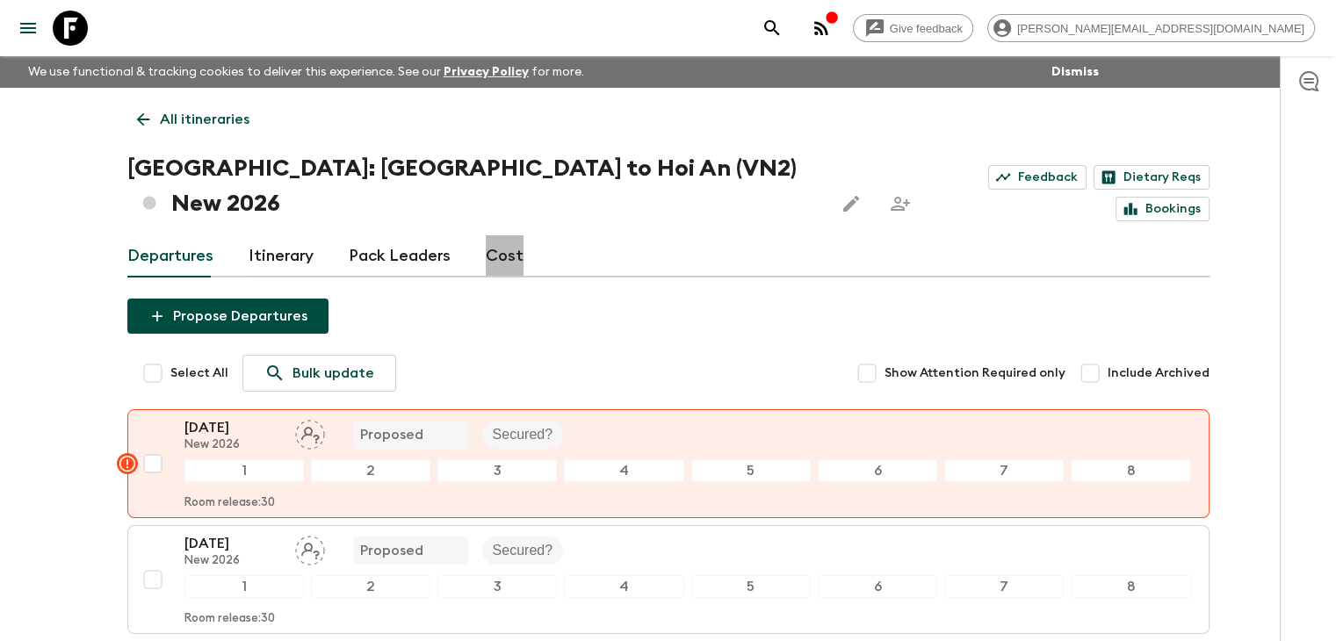
click at [499, 235] on link "Cost" at bounding box center [505, 256] width 38 height 42
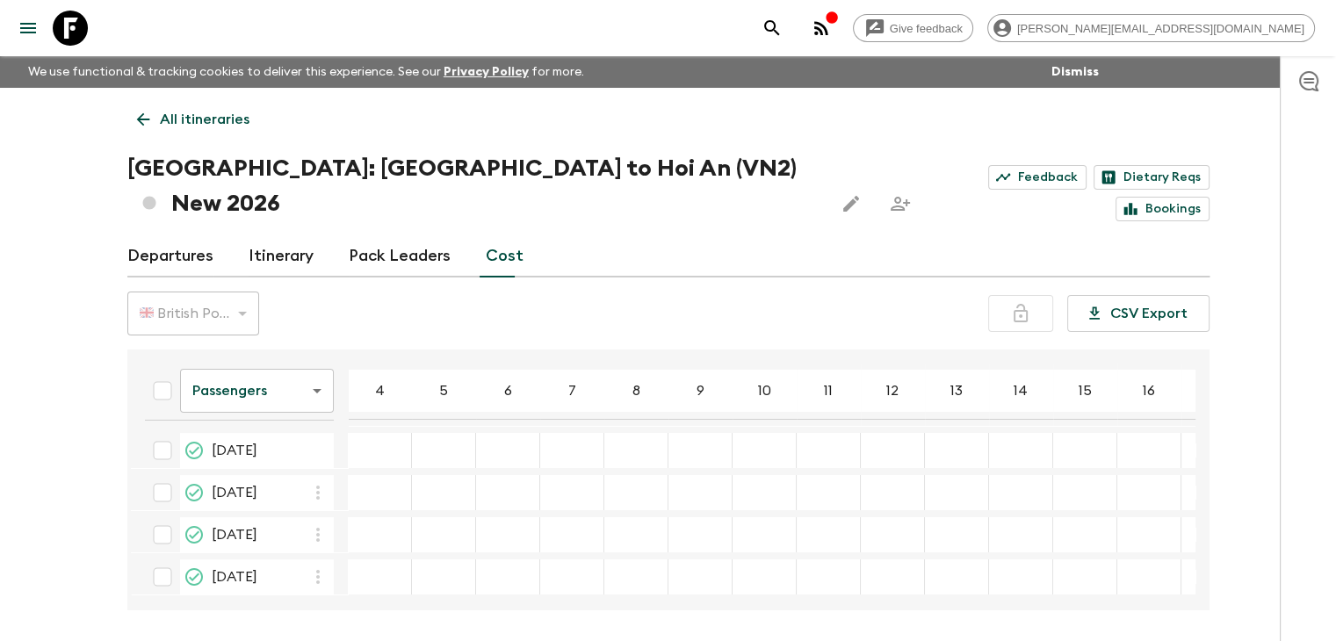
click at [272, 235] on link "Itinerary" at bounding box center [281, 256] width 65 height 42
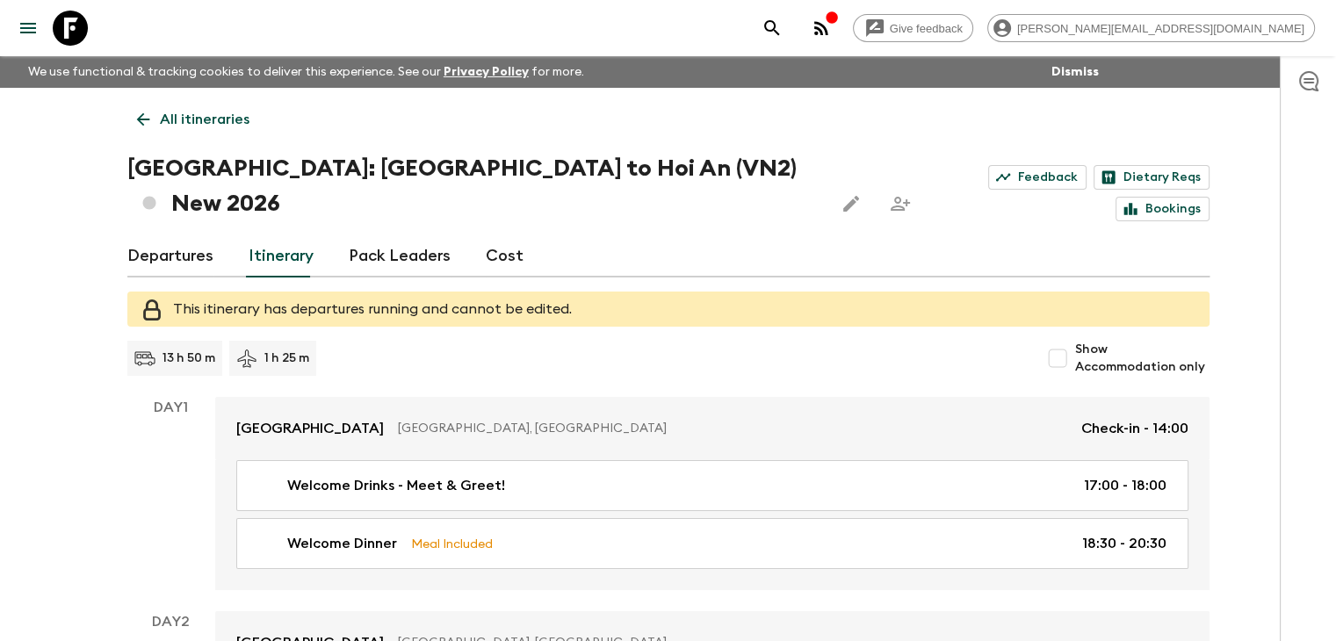
click at [196, 235] on link "Departures" at bounding box center [170, 256] width 86 height 42
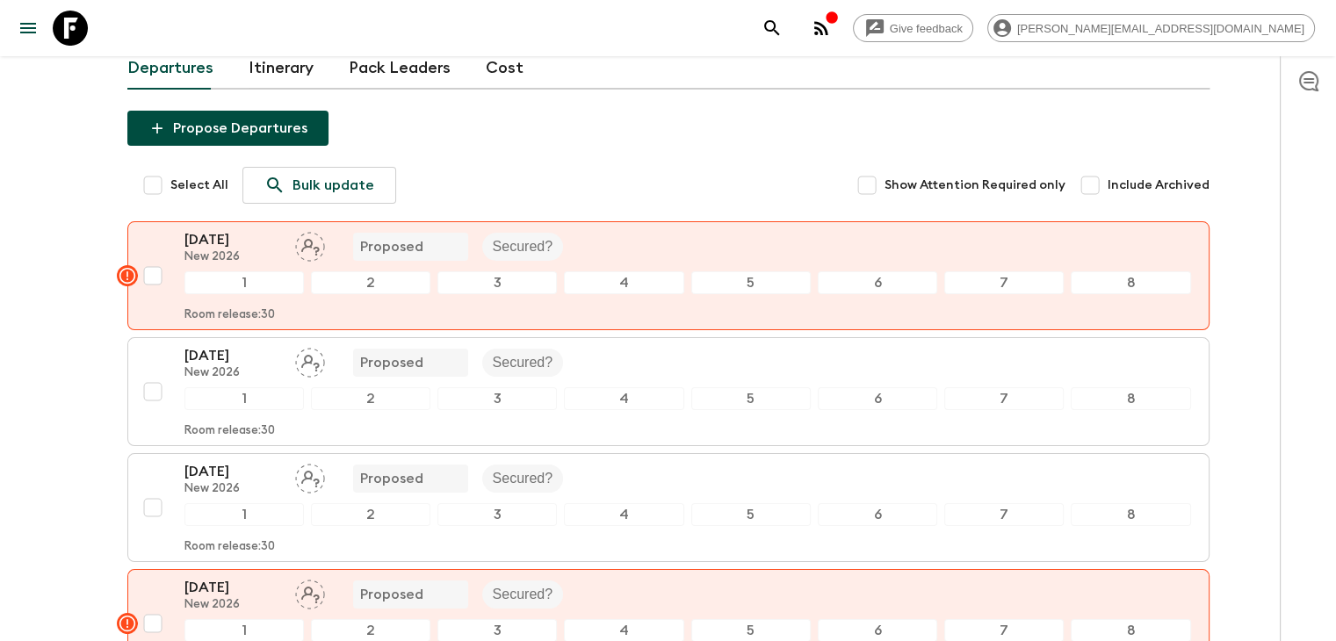
scroll to position [181, 0]
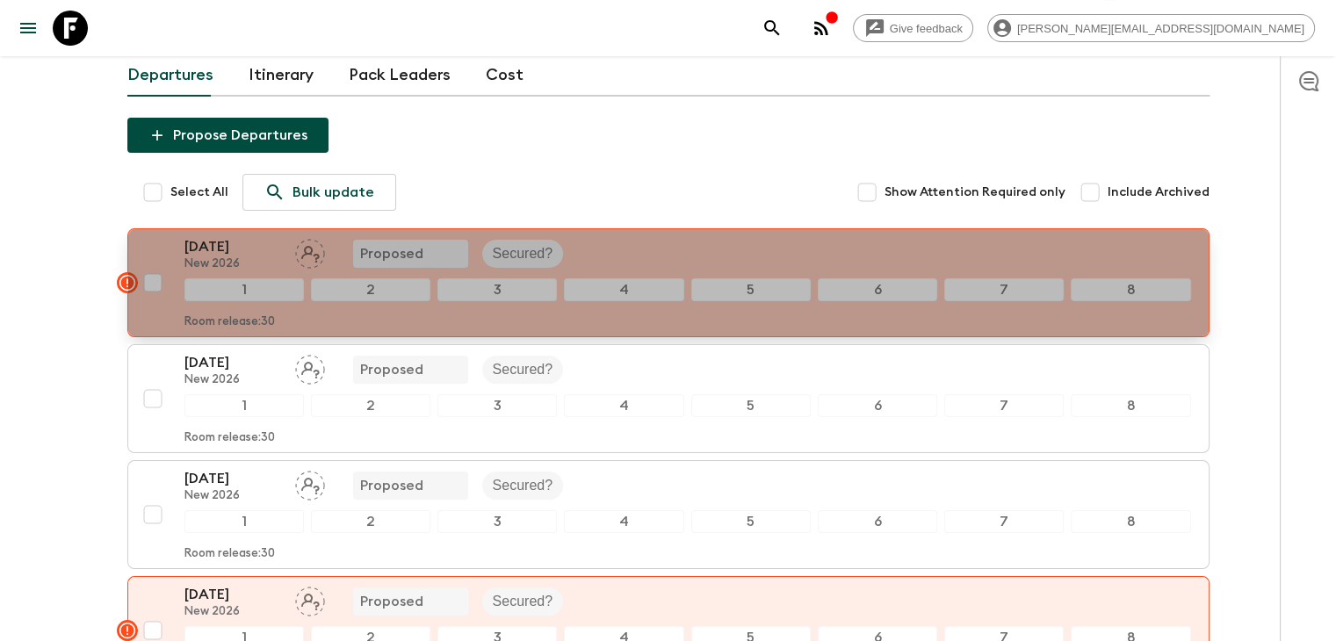
click at [742, 308] on div "Room release: 30" at bounding box center [687, 318] width 1007 height 21
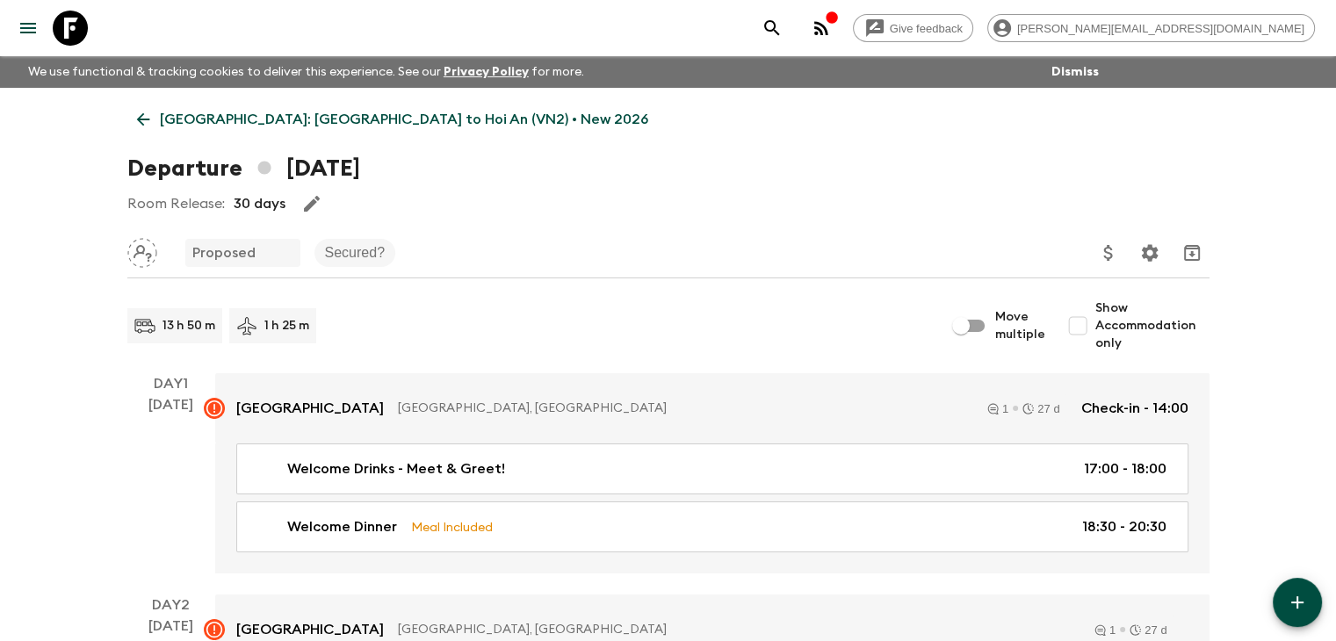
click at [144, 114] on icon at bounding box center [143, 119] width 19 height 19
